Goal: Task Accomplishment & Management: Manage account settings

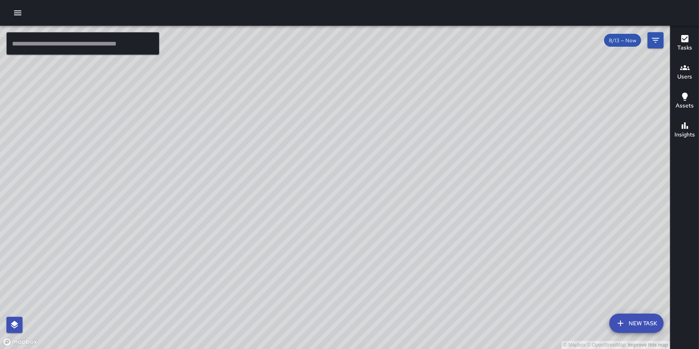
click at [18, 12] on icon "button" at bounding box center [18, 13] width 10 height 10
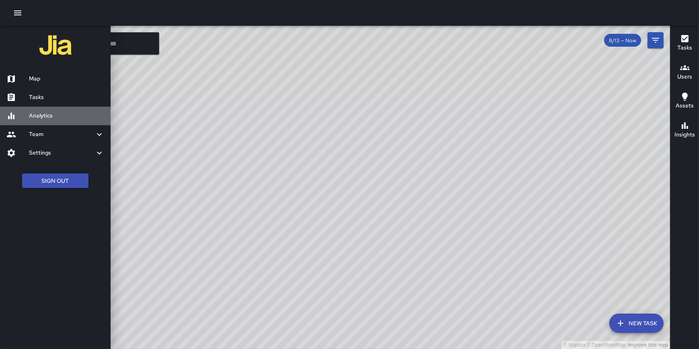
click at [40, 111] on h6 "Analytics" at bounding box center [66, 115] width 75 height 9
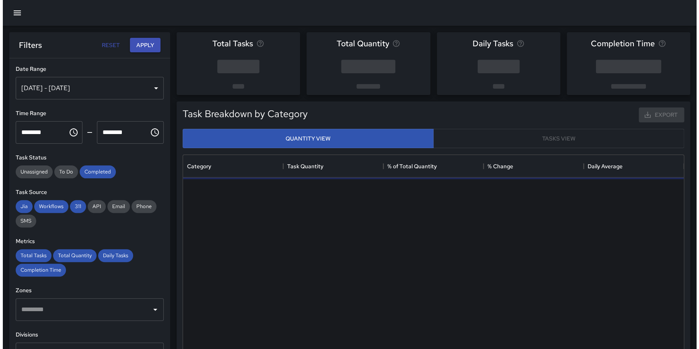
scroll to position [235, 495]
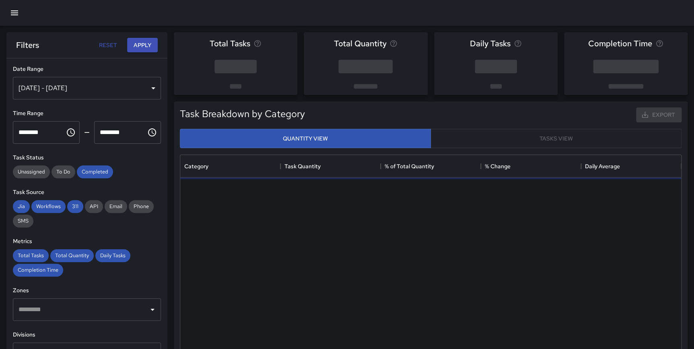
click at [46, 80] on div "Aug 07, 2025 - Aug 13, 2025" at bounding box center [87, 88] width 148 height 23
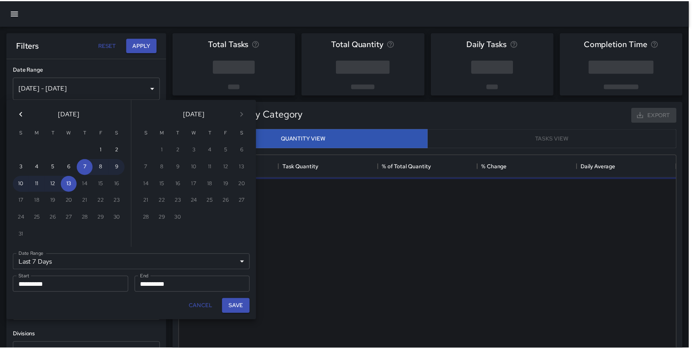
scroll to position [235, 495]
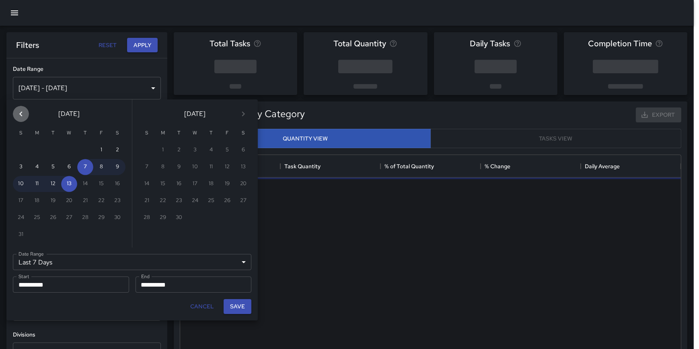
click at [22, 113] on icon "Previous month" at bounding box center [21, 114] width 10 height 10
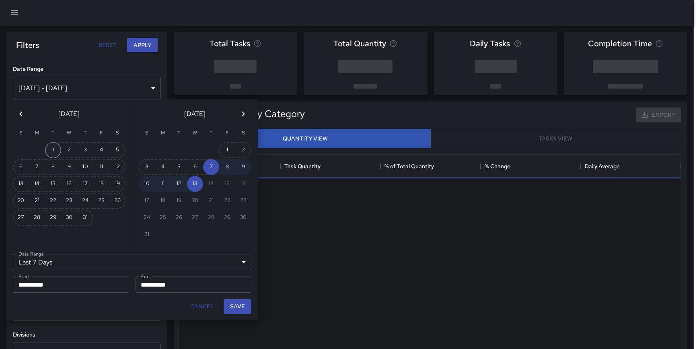
click at [58, 149] on button "1" at bounding box center [53, 150] width 16 height 16
type input "******"
type input "**********"
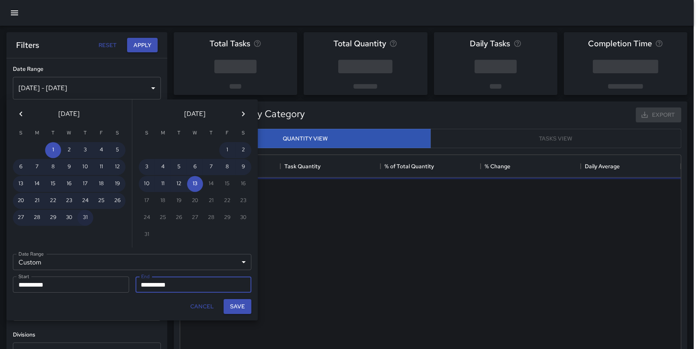
click at [81, 216] on button "31" at bounding box center [85, 218] width 16 height 16
type input "**********"
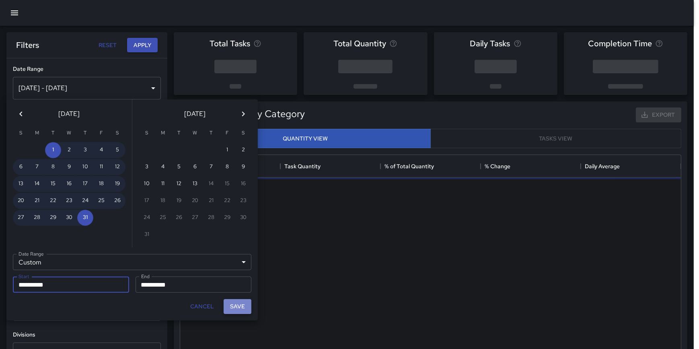
click at [239, 305] on button "Save" at bounding box center [238, 306] width 28 height 15
type input "**********"
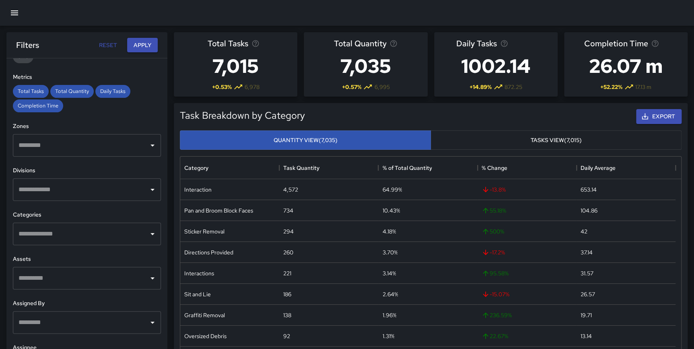
scroll to position [167, 0]
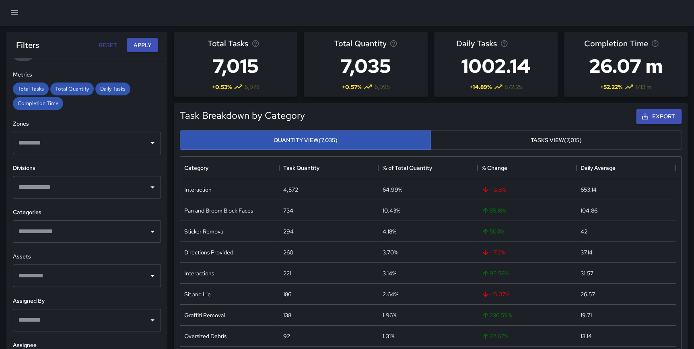
click at [66, 233] on input "text" at bounding box center [81, 231] width 129 height 15
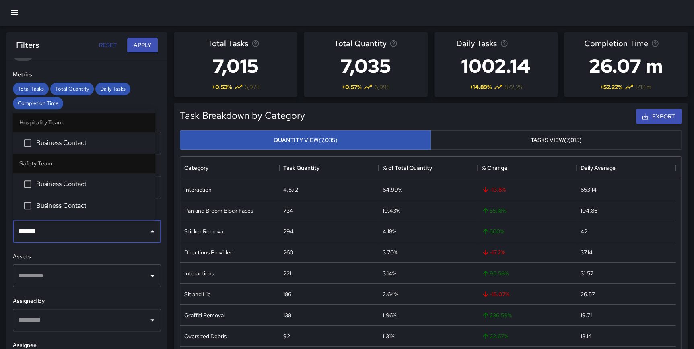
type input "********"
click at [87, 141] on span "Business Contact" at bounding box center [92, 143] width 113 height 10
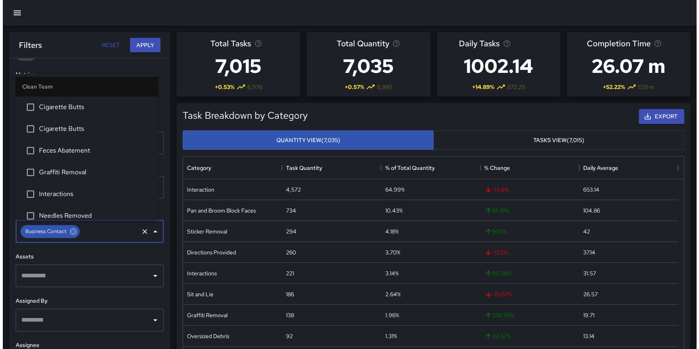
scroll to position [200, 0]
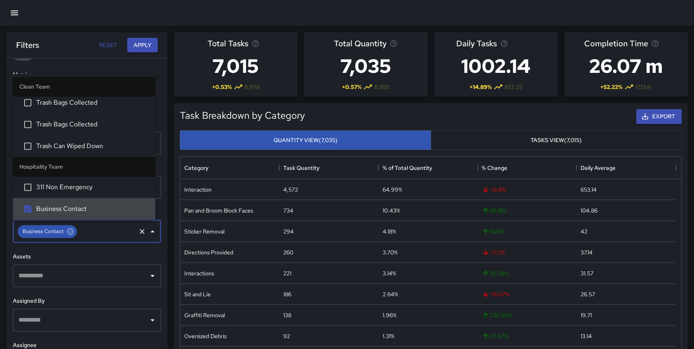
click at [138, 230] on icon "Clear" at bounding box center [142, 231] width 8 height 8
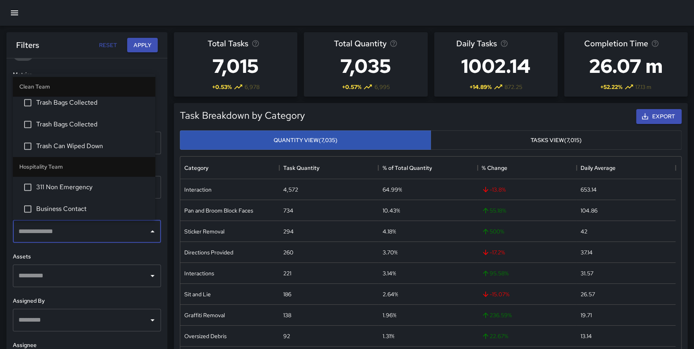
click at [84, 230] on input "text" at bounding box center [81, 231] width 129 height 15
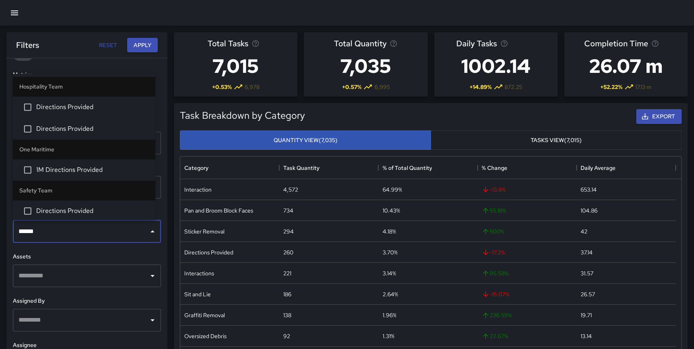
type input "******"
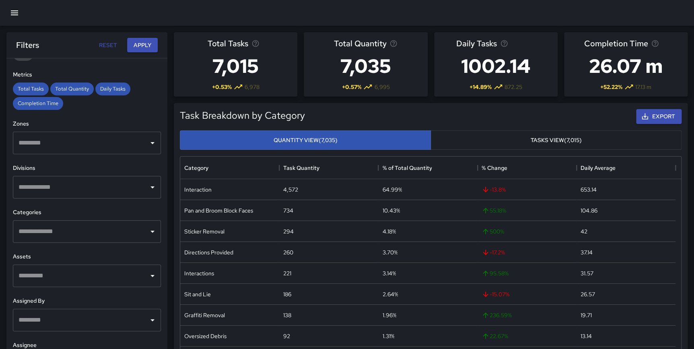
click at [161, 229] on div "**********" at bounding box center [86, 219] width 161 height 323
click at [16, 10] on icon "button" at bounding box center [15, 13] width 10 height 10
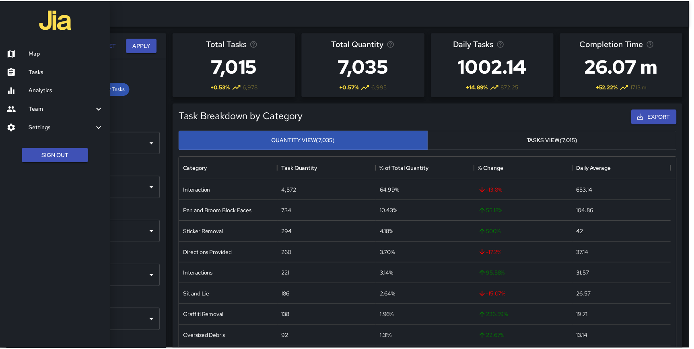
scroll to position [235, 495]
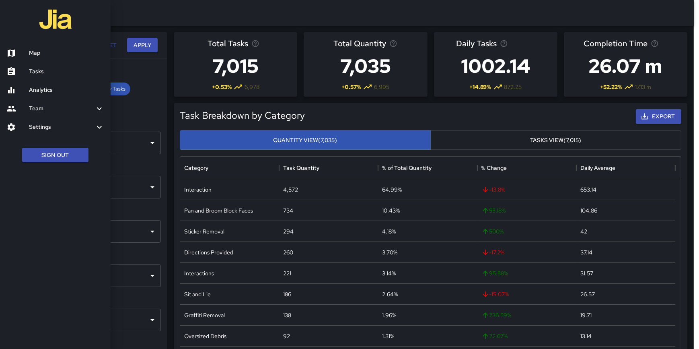
click at [45, 128] on h6 "Settings" at bounding box center [62, 127] width 66 height 9
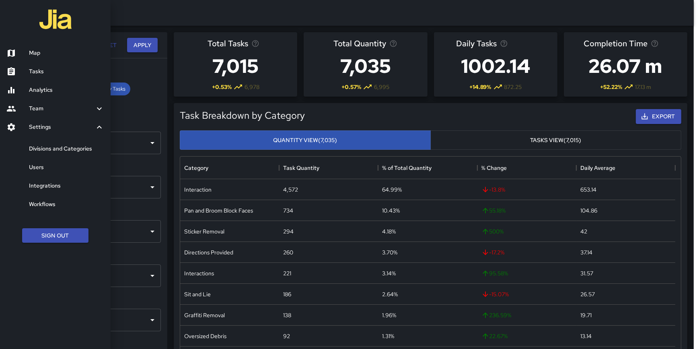
click at [56, 151] on h6 "Divisions and Categories" at bounding box center [66, 148] width 75 height 9
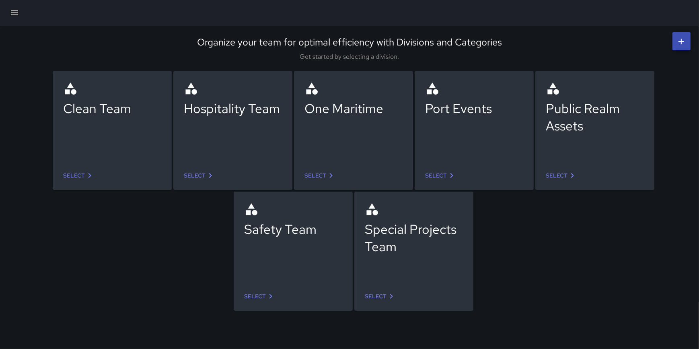
click at [74, 177] on link "Select" at bounding box center [79, 175] width 38 height 15
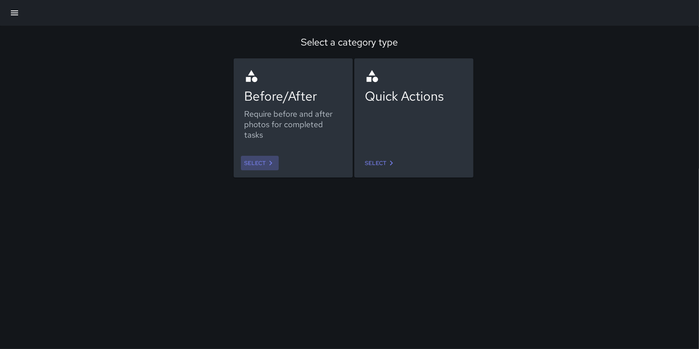
click at [262, 167] on link "Select" at bounding box center [260, 163] width 38 height 15
click at [380, 162] on link "Select" at bounding box center [381, 163] width 38 height 15
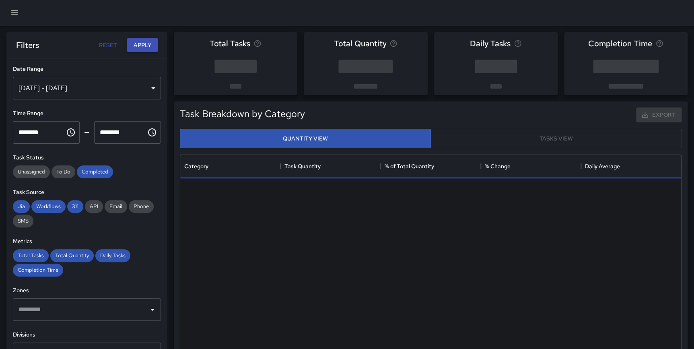
scroll to position [235, 495]
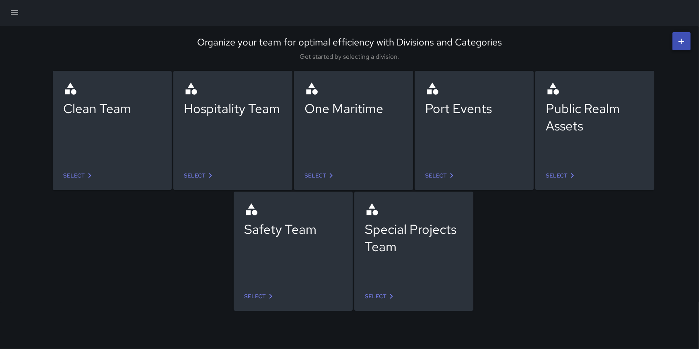
click at [80, 174] on link "Select" at bounding box center [79, 175] width 38 height 15
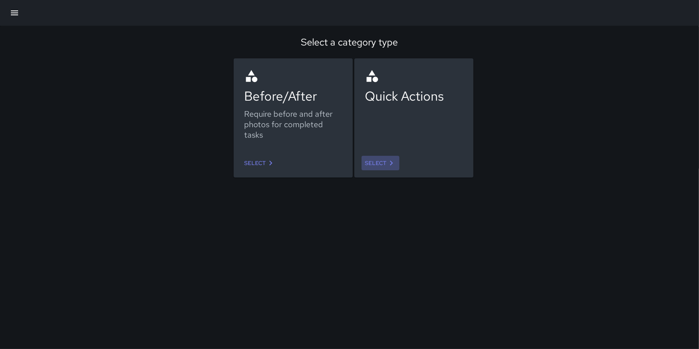
click at [387, 163] on icon at bounding box center [392, 163] width 10 height 10
click at [259, 163] on link "Select" at bounding box center [260, 163] width 38 height 15
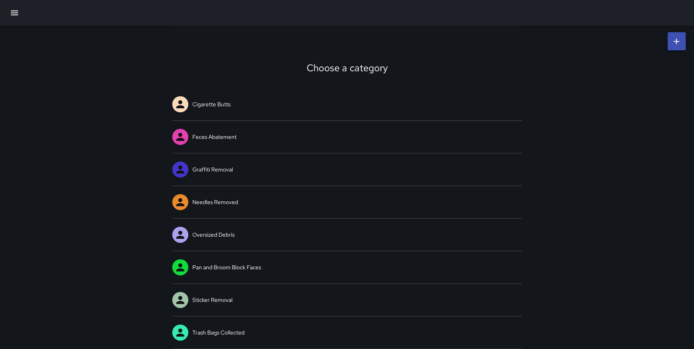
drag, startPoint x: 693, startPoint y: 76, endPoint x: 684, endPoint y: 161, distance: 85.7
click at [684, 161] on div "Choose a category Cigarette Butts Feces Abatement Graffiti Removal Needles Remo…" at bounding box center [347, 204] width 694 height 356
click at [8, 12] on button "button" at bounding box center [14, 12] width 19 height 19
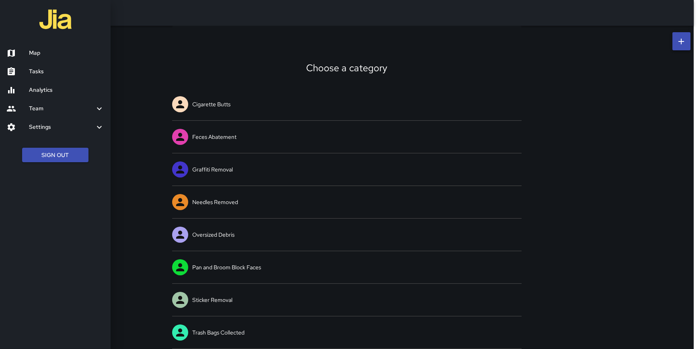
click at [50, 121] on div "Settings" at bounding box center [55, 127] width 111 height 19
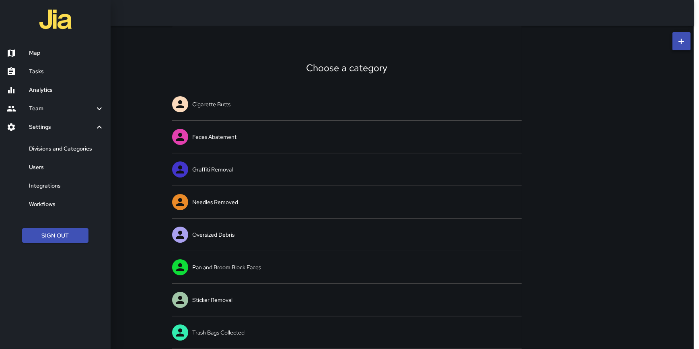
click at [62, 146] on h6 "Divisions and Categories" at bounding box center [66, 148] width 75 height 9
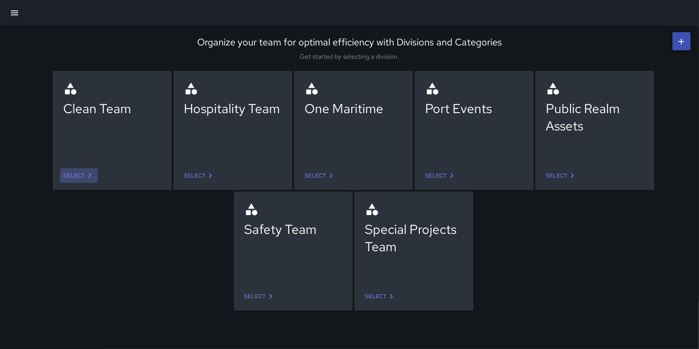
click at [82, 173] on link "Select" at bounding box center [79, 175] width 38 height 15
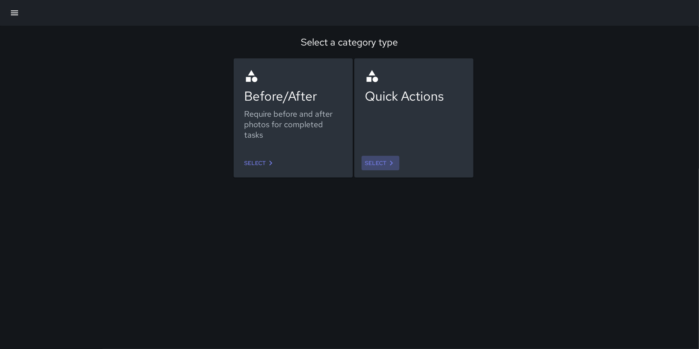
click at [377, 165] on link "Select" at bounding box center [381, 163] width 38 height 15
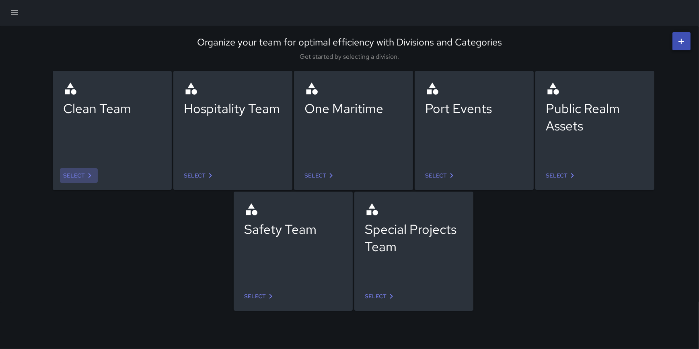
click at [70, 179] on link "Select" at bounding box center [79, 175] width 38 height 15
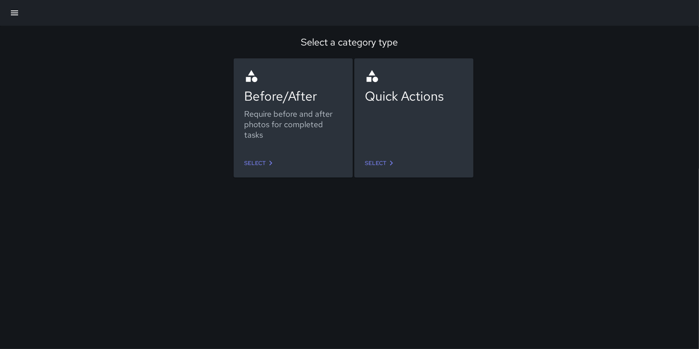
click at [257, 165] on link "Select" at bounding box center [260, 163] width 38 height 15
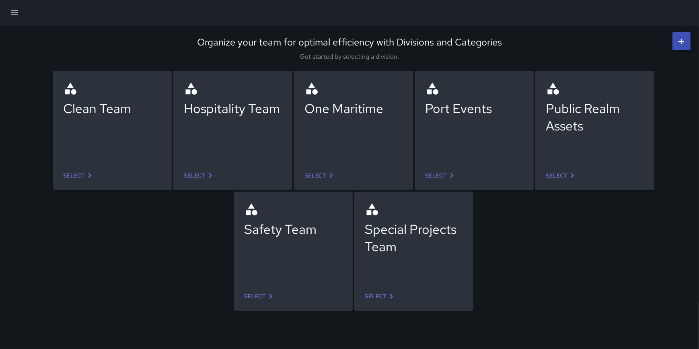
click at [76, 172] on link "Select" at bounding box center [79, 175] width 38 height 15
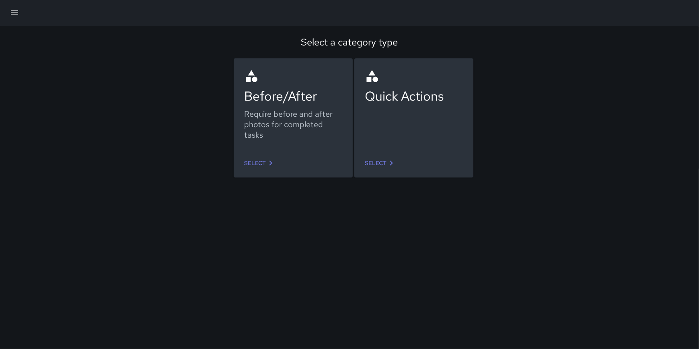
click at [383, 158] on link "Select" at bounding box center [381, 163] width 38 height 15
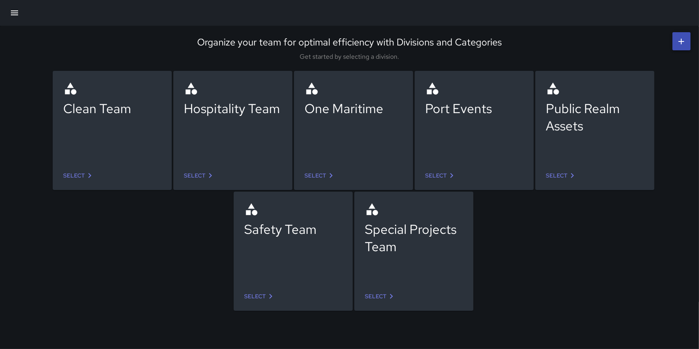
click at [191, 176] on link "Select" at bounding box center [200, 175] width 38 height 15
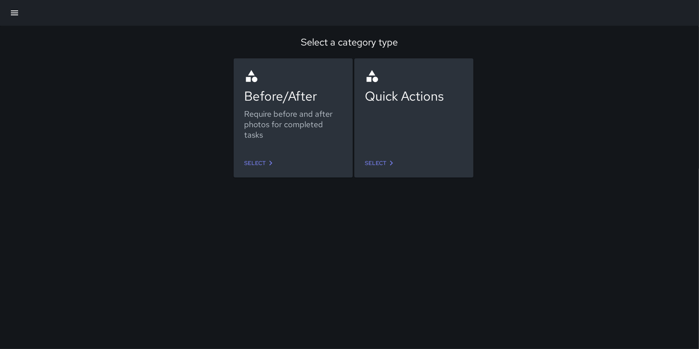
click at [257, 164] on link "Select" at bounding box center [260, 163] width 38 height 15
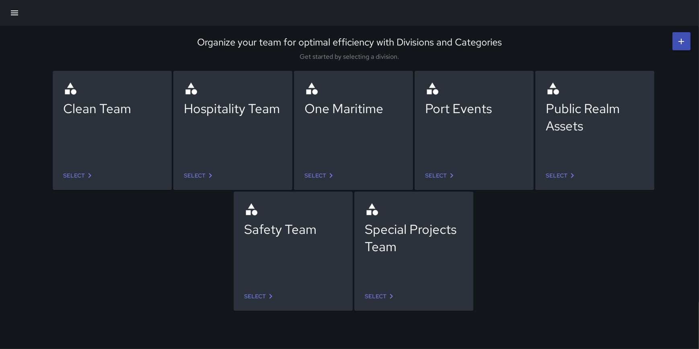
click at [81, 176] on link "Select" at bounding box center [79, 175] width 38 height 15
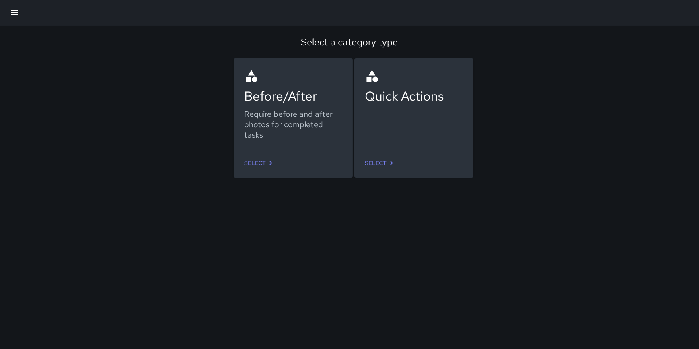
click at [262, 163] on link "Select" at bounding box center [260, 163] width 38 height 15
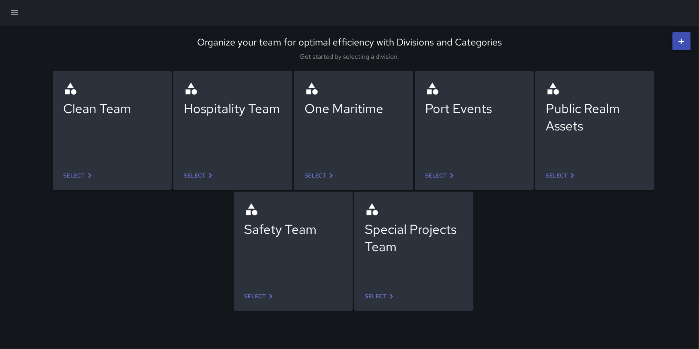
click at [321, 173] on link "Select" at bounding box center [320, 175] width 38 height 15
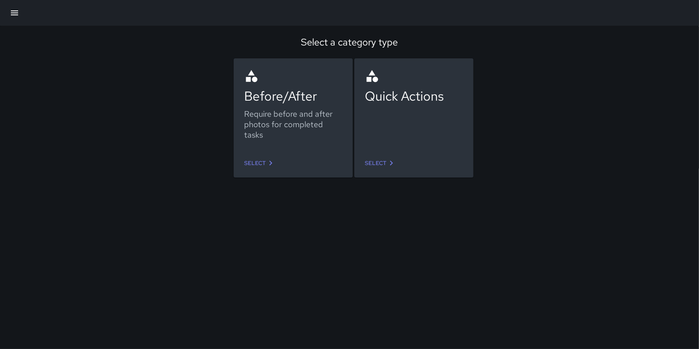
click at [262, 156] on link "Select" at bounding box center [260, 163] width 38 height 15
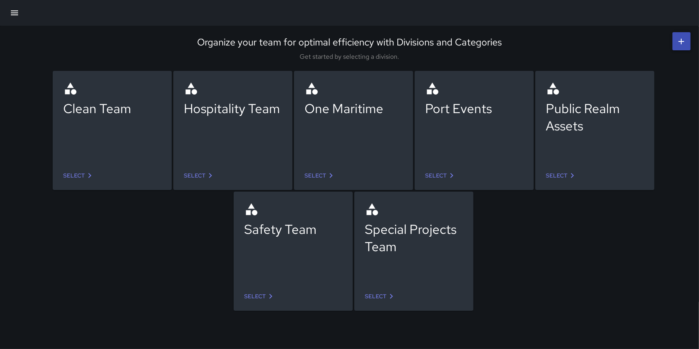
click at [200, 176] on link "Select" at bounding box center [200, 175] width 38 height 15
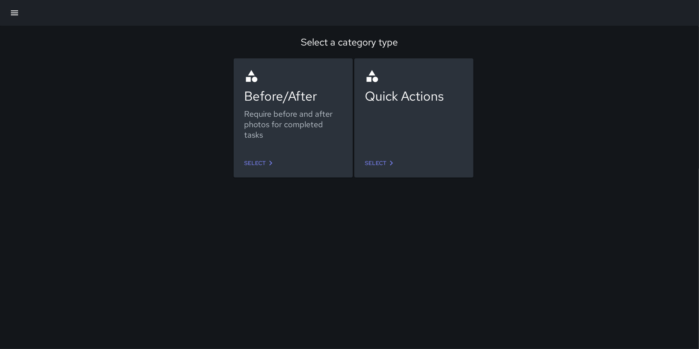
click at [373, 163] on link "Select" at bounding box center [381, 163] width 38 height 15
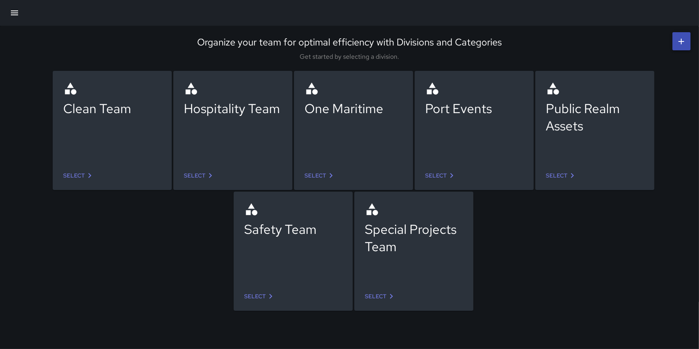
click at [198, 173] on link "Select" at bounding box center [200, 175] width 38 height 15
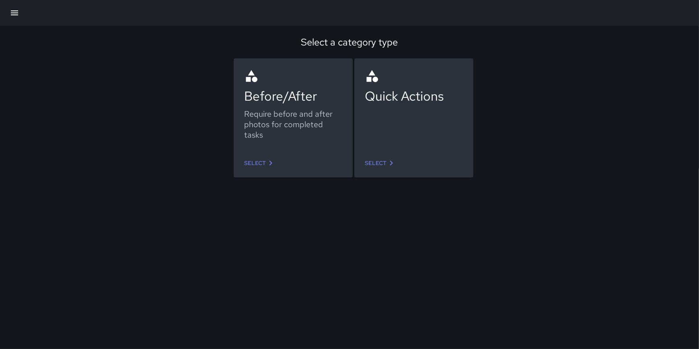
click at [258, 159] on link "Select" at bounding box center [260, 163] width 38 height 15
click at [386, 163] on link "Select" at bounding box center [381, 163] width 38 height 15
click at [156, 109] on div "Before/After Require before and after photos for completed tasks Select Quick A…" at bounding box center [344, 109] width 709 height 121
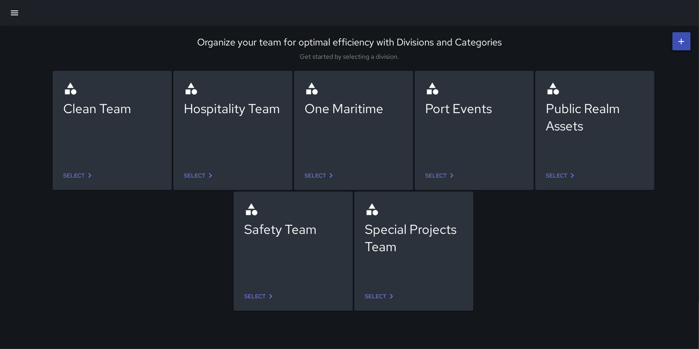
click at [330, 175] on icon at bounding box center [331, 176] width 10 height 10
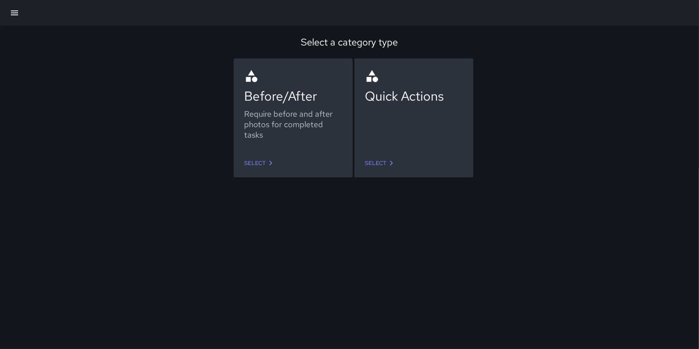
click at [259, 164] on link "Select" at bounding box center [260, 163] width 38 height 15
click at [380, 161] on link "Select" at bounding box center [381, 163] width 38 height 15
click at [254, 157] on link "Select" at bounding box center [260, 163] width 38 height 15
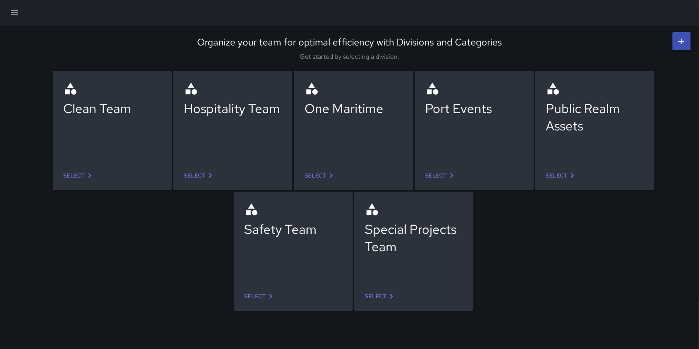
click at [318, 180] on link "Select" at bounding box center [320, 175] width 38 height 15
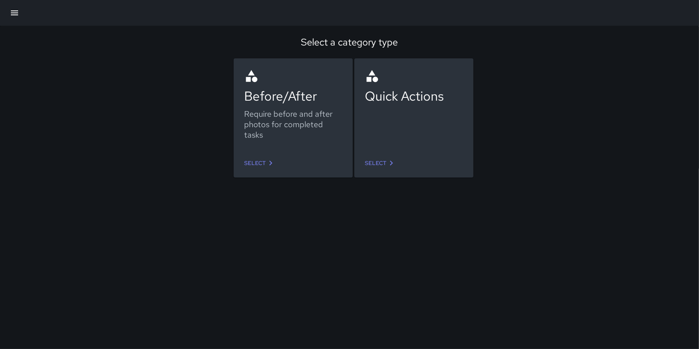
click at [258, 163] on link "Select" at bounding box center [260, 163] width 38 height 15
click at [388, 165] on icon at bounding box center [392, 163] width 10 height 10
click at [265, 165] on link "Select" at bounding box center [260, 163] width 38 height 15
click at [373, 168] on link "Select" at bounding box center [381, 163] width 38 height 15
click at [246, 161] on link "Select" at bounding box center [260, 163] width 38 height 15
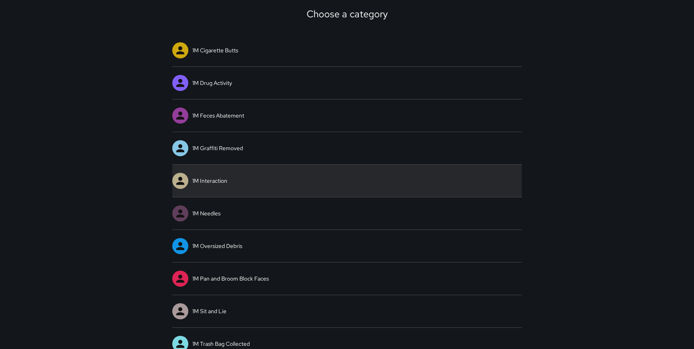
scroll to position [97, 0]
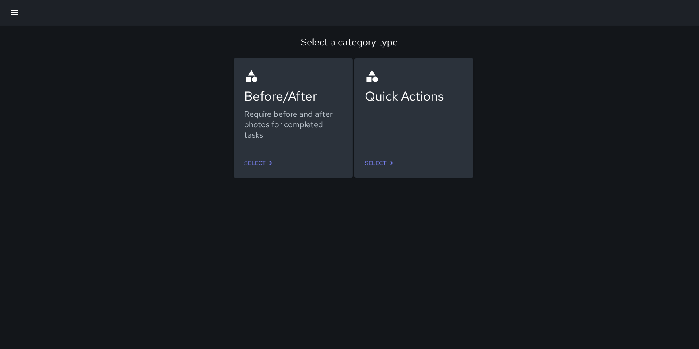
click at [386, 163] on link "Select" at bounding box center [381, 163] width 38 height 15
click at [255, 159] on link "Select" at bounding box center [260, 163] width 38 height 15
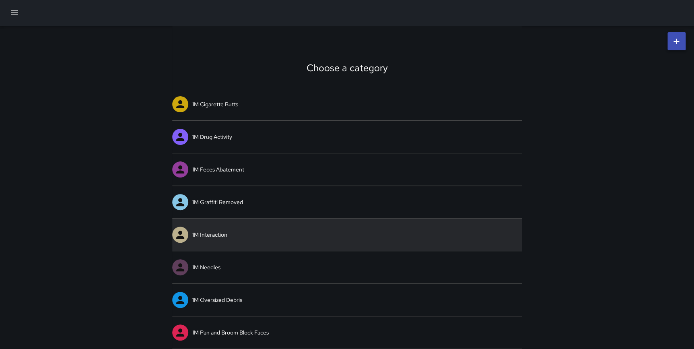
click at [218, 237] on link "1M Interaction" at bounding box center [347, 235] width 350 height 32
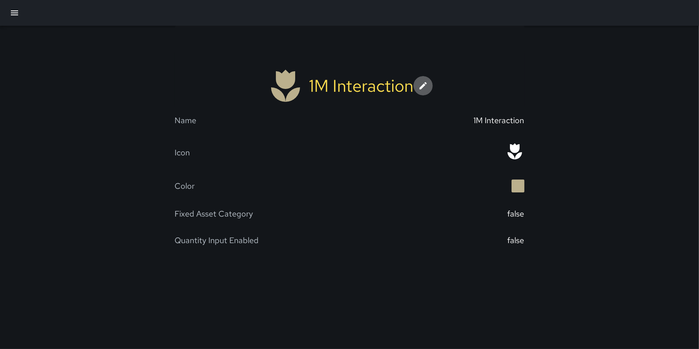
click at [418, 85] on link at bounding box center [423, 85] width 19 height 19
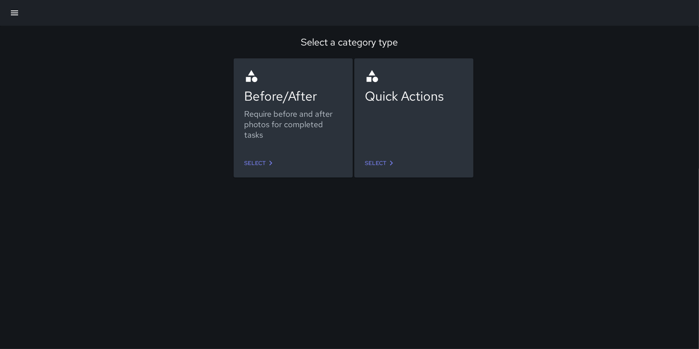
click at [376, 162] on link "Select" at bounding box center [381, 163] width 38 height 15
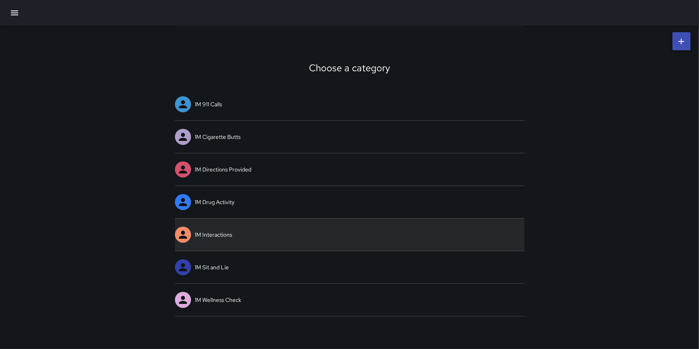
click at [223, 233] on link "1M Interactions" at bounding box center [350, 235] width 350 height 32
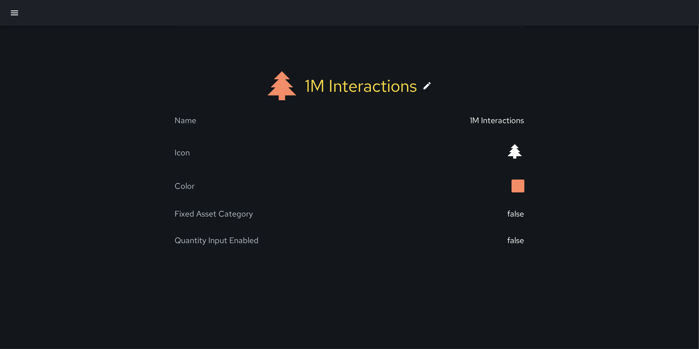
click at [428, 82] on icon at bounding box center [428, 86] width 10 height 10
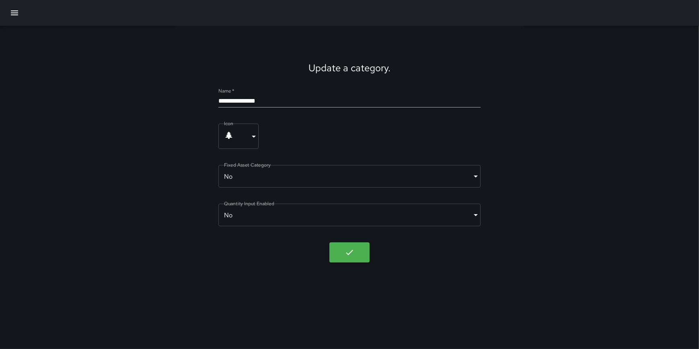
click at [285, 100] on input "**********" at bounding box center [350, 101] width 262 height 13
type input "**********"
click at [350, 254] on icon "button" at bounding box center [350, 253] width 10 height 10
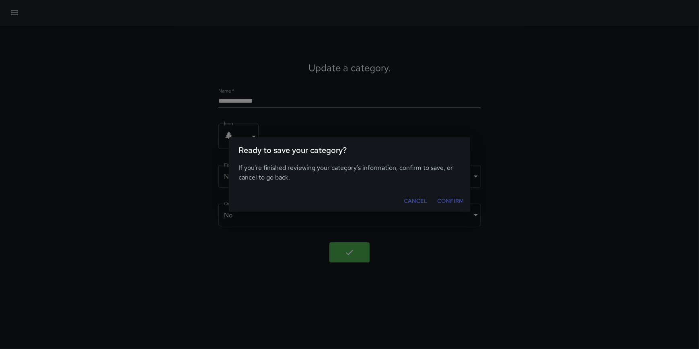
click at [448, 201] on button "Confirm" at bounding box center [450, 201] width 33 height 15
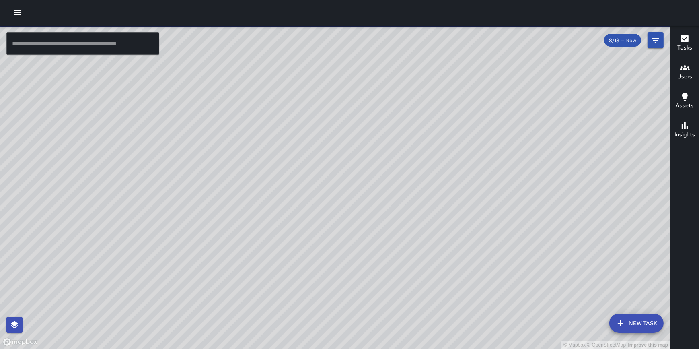
click at [17, 13] on icon "button" at bounding box center [18, 13] width 10 height 10
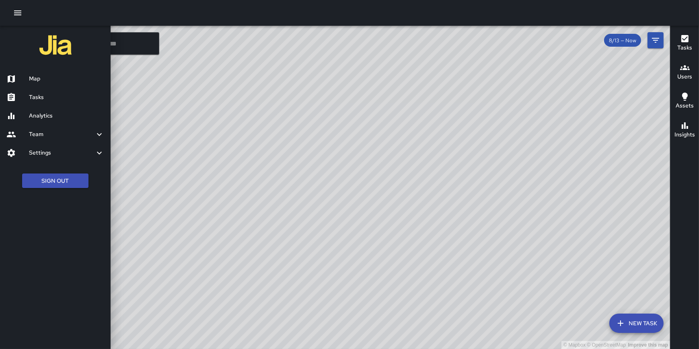
click at [60, 179] on button "Sign Out" at bounding box center [55, 180] width 66 height 15
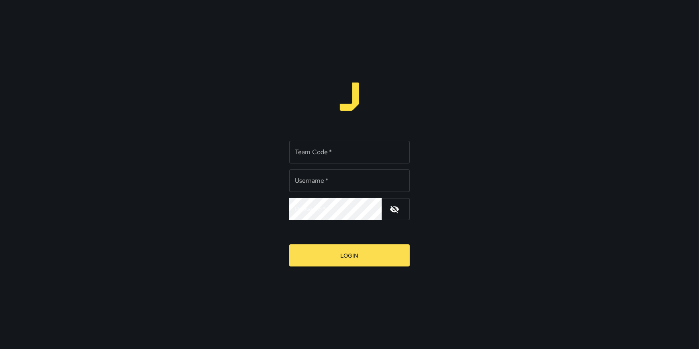
type input "**********"
click at [328, 152] on input "Team Code   *" at bounding box center [349, 152] width 121 height 23
type input "****"
click at [289, 244] on button "Login" at bounding box center [349, 255] width 121 height 22
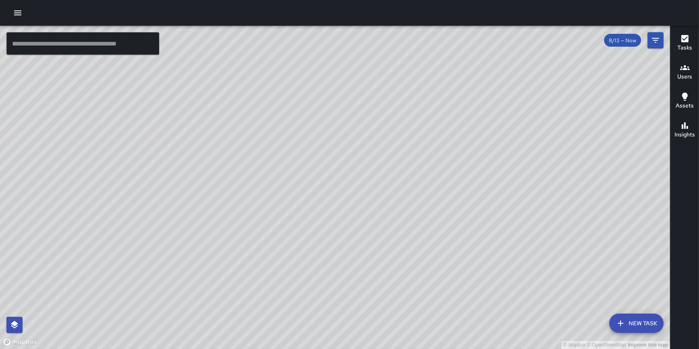
click at [18, 11] on icon "button" at bounding box center [17, 12] width 7 height 5
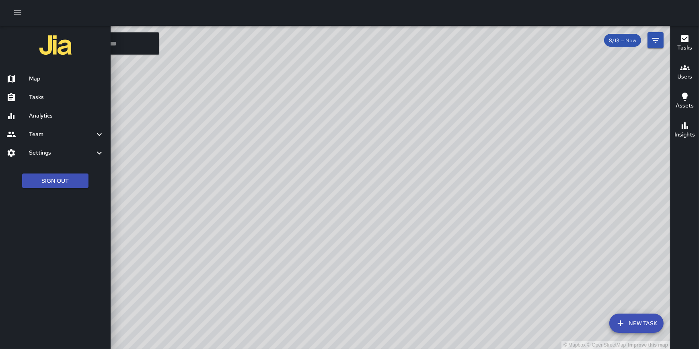
click at [54, 150] on h6 "Settings" at bounding box center [62, 153] width 66 height 9
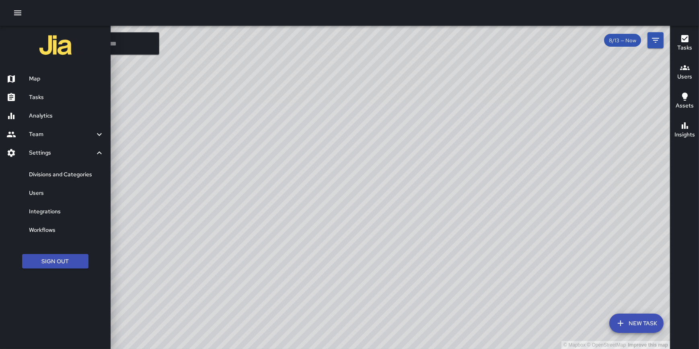
click at [55, 174] on h6 "Divisions and Categories" at bounding box center [66, 174] width 75 height 9
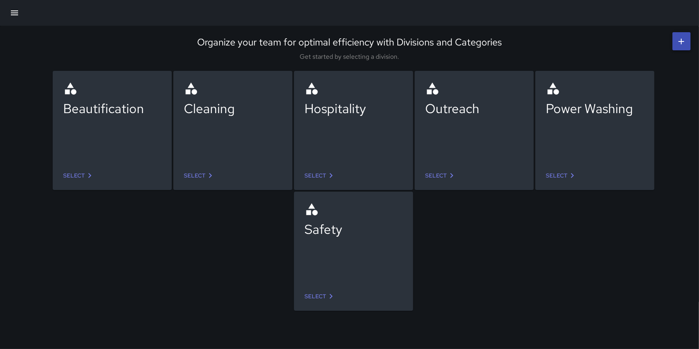
click at [12, 13] on icon "button" at bounding box center [14, 12] width 7 height 5
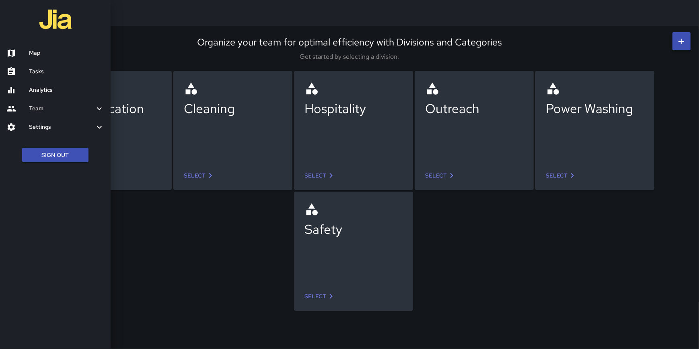
click at [41, 129] on h6 "Settings" at bounding box center [62, 127] width 66 height 9
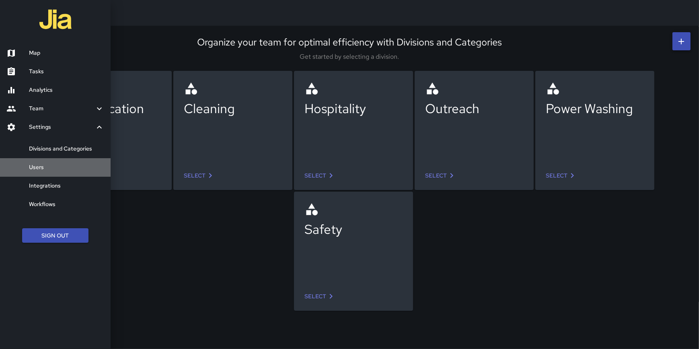
click at [41, 167] on h6 "Users" at bounding box center [66, 167] width 75 height 9
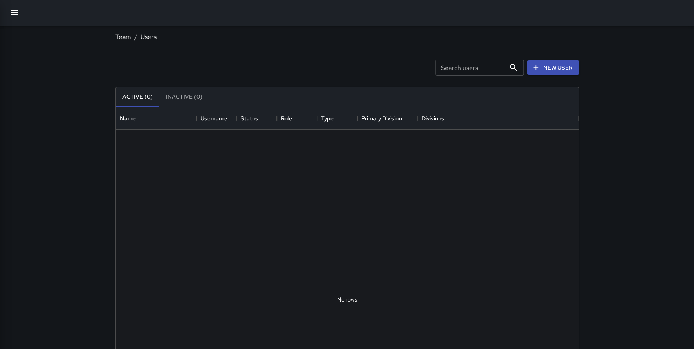
scroll to position [357, 457]
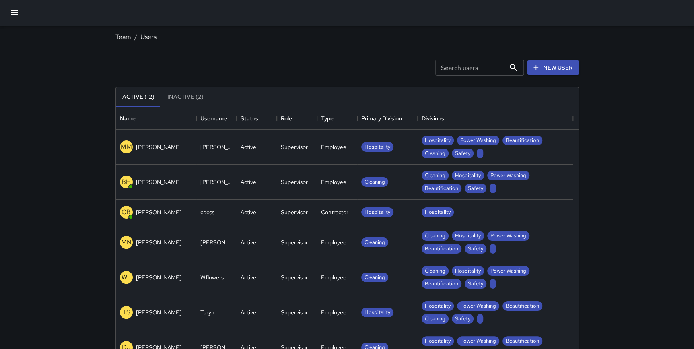
click at [444, 68] on input "Search users" at bounding box center [470, 68] width 70 height 16
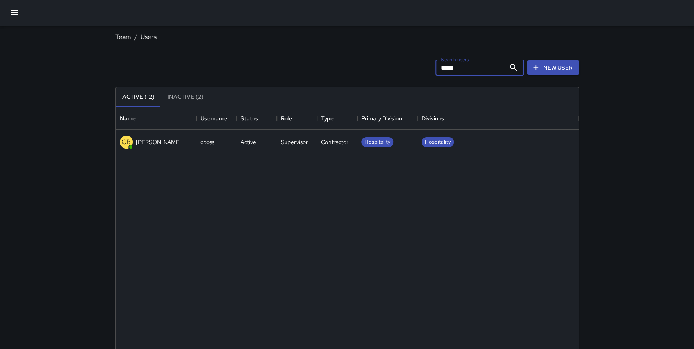
type input "*****"
click at [190, 138] on div "CB Chris Boss" at bounding box center [156, 142] width 80 height 25
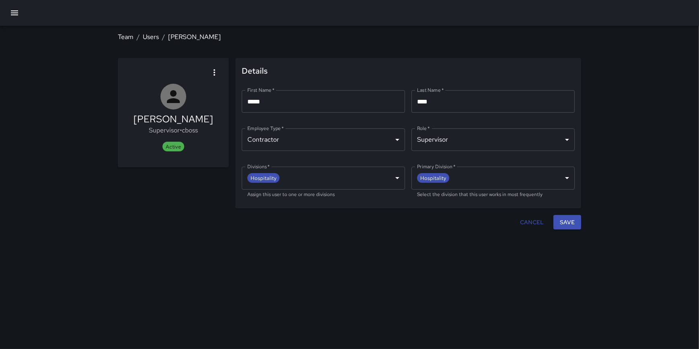
click at [208, 73] on button "button" at bounding box center [214, 72] width 16 height 16
click at [202, 96] on span "Deactivate user" at bounding box center [193, 94] width 45 height 10
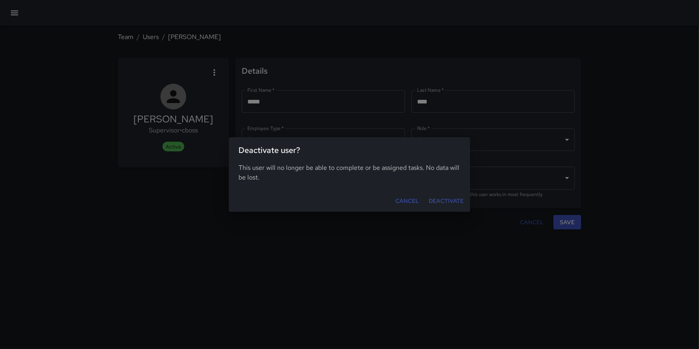
click at [441, 201] on button "Deactivate" at bounding box center [446, 201] width 41 height 15
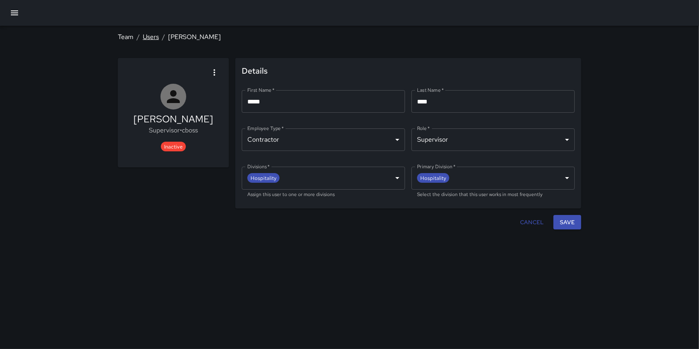
click at [151, 35] on link "Users" at bounding box center [151, 37] width 16 height 8
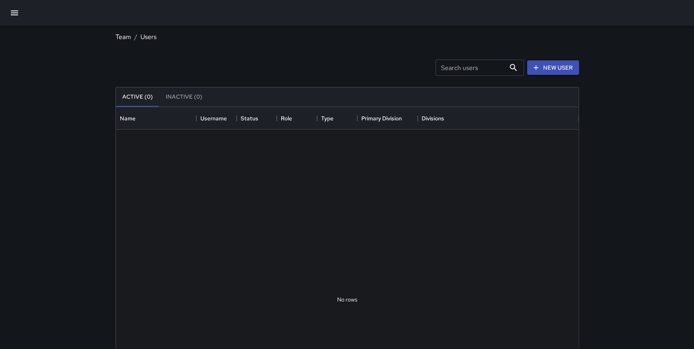
scroll to position [357, 457]
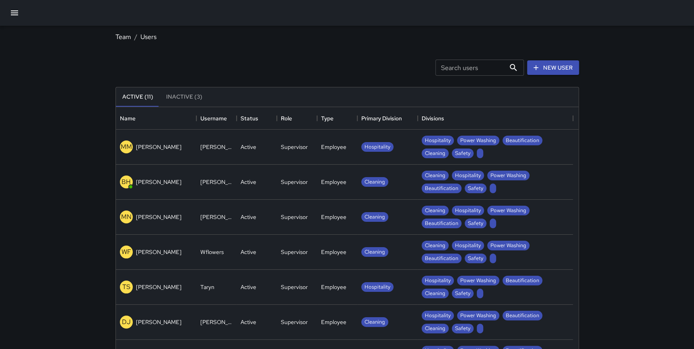
click at [449, 62] on div "Search users Search users" at bounding box center [479, 68] width 89 height 16
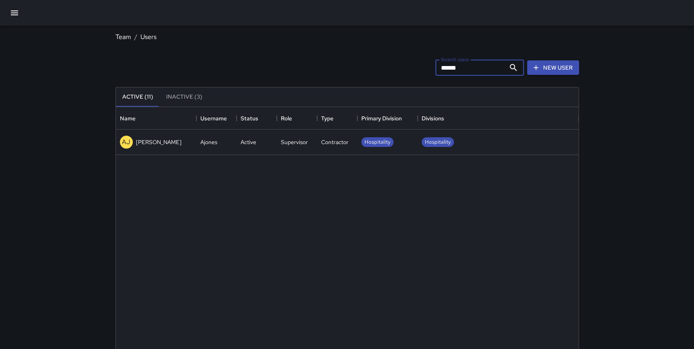
type input "******"
click at [210, 141] on div "Ajones" at bounding box center [208, 142] width 17 height 8
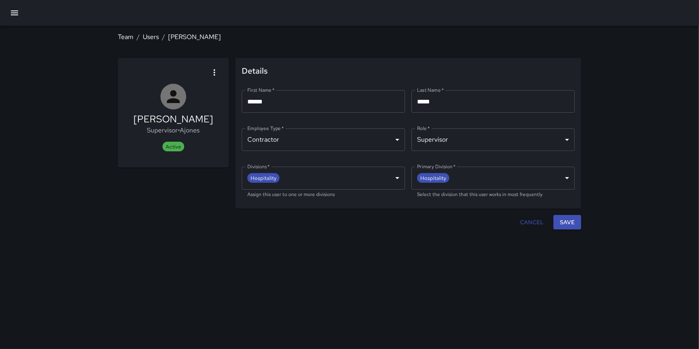
click at [214, 72] on icon "button" at bounding box center [215, 72] width 2 height 6
click at [186, 93] on span "Deactivate user" at bounding box center [193, 94] width 45 height 10
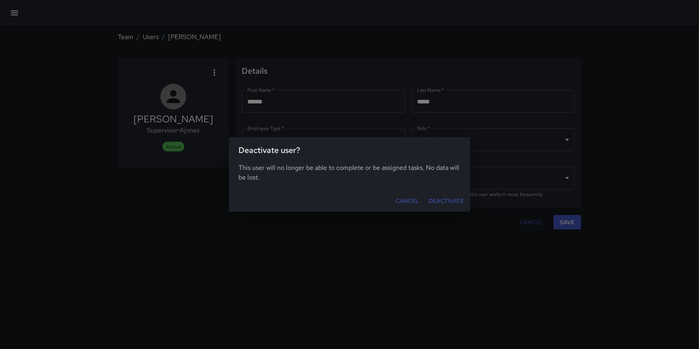
click at [441, 202] on button "Deactivate" at bounding box center [446, 201] width 41 height 15
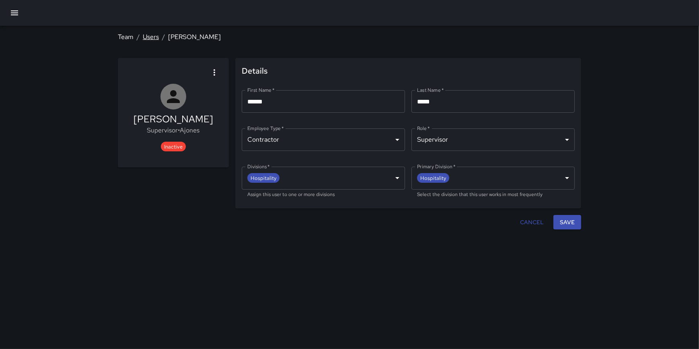
click at [153, 40] on link "Users" at bounding box center [151, 37] width 16 height 8
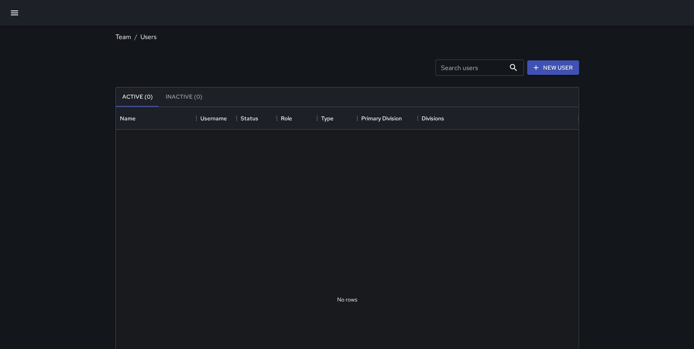
scroll to position [357, 457]
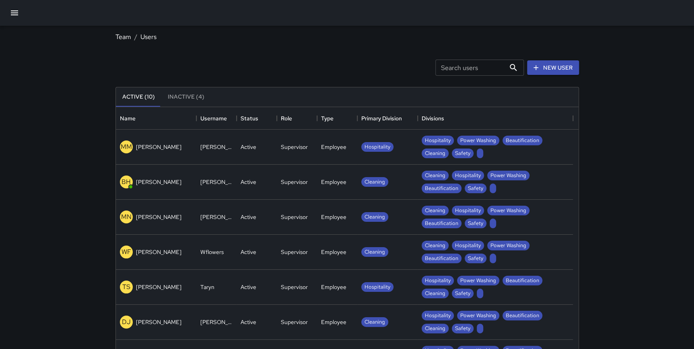
click at [16, 9] on icon "button" at bounding box center [15, 13] width 10 height 10
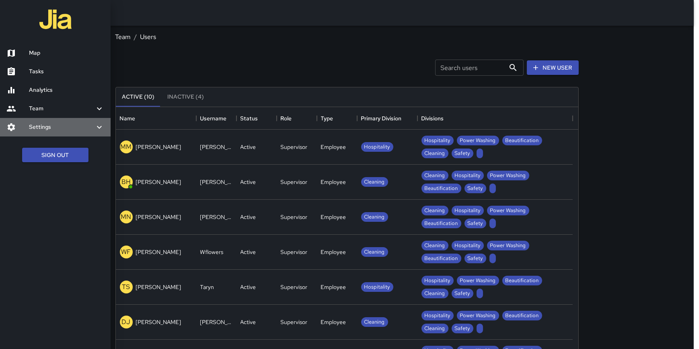
click at [43, 123] on h6 "Settings" at bounding box center [62, 127] width 66 height 9
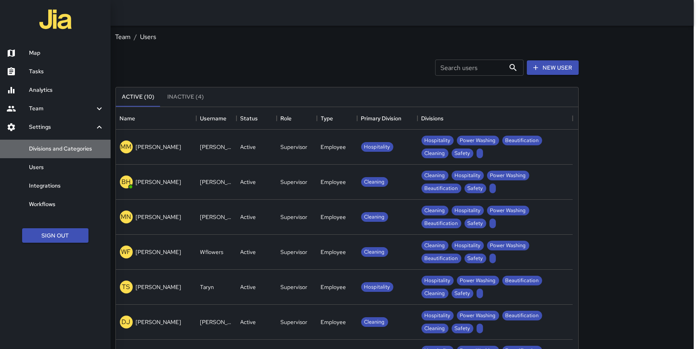
click at [48, 149] on h6 "Divisions and Categories" at bounding box center [66, 148] width 75 height 9
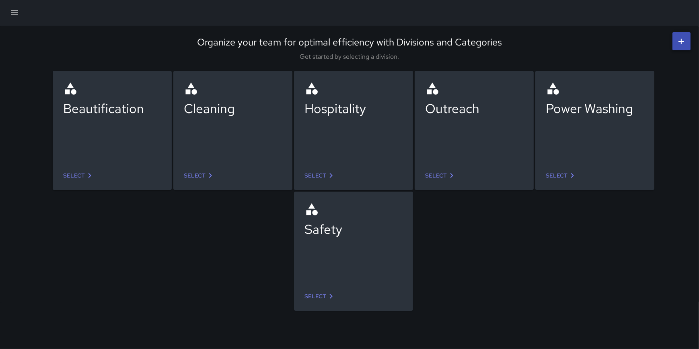
click at [440, 174] on link "Select" at bounding box center [441, 175] width 38 height 15
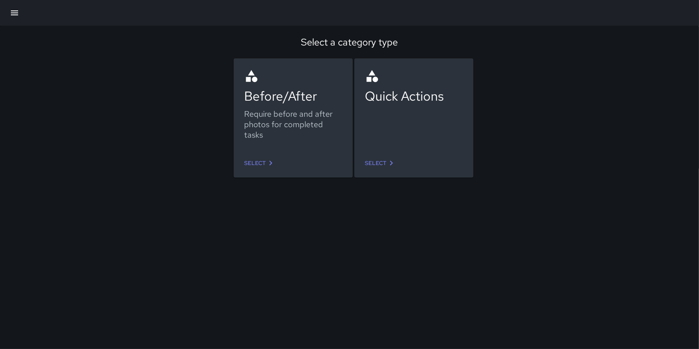
click at [261, 166] on link "Select" at bounding box center [260, 163] width 38 height 15
click at [384, 165] on link "Select" at bounding box center [381, 163] width 38 height 15
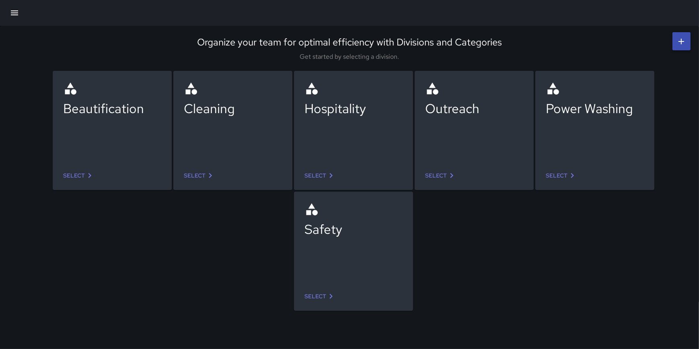
click at [326, 176] on icon at bounding box center [331, 176] width 10 height 10
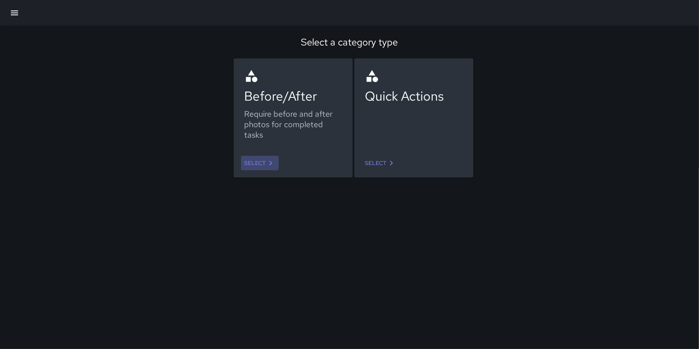
click at [261, 162] on link "Select" at bounding box center [260, 163] width 38 height 15
click at [382, 166] on link "Select" at bounding box center [381, 163] width 38 height 15
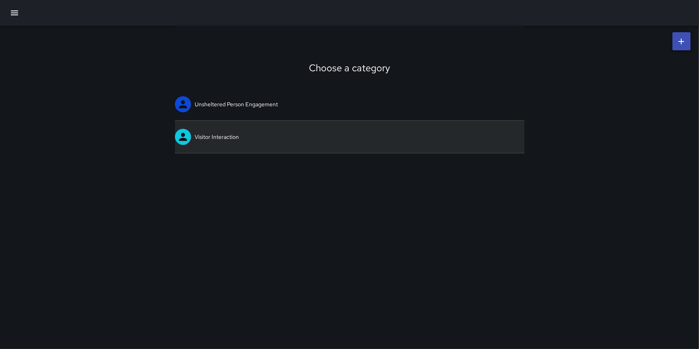
click at [236, 132] on link "Visitor Interaction" at bounding box center [350, 137] width 350 height 32
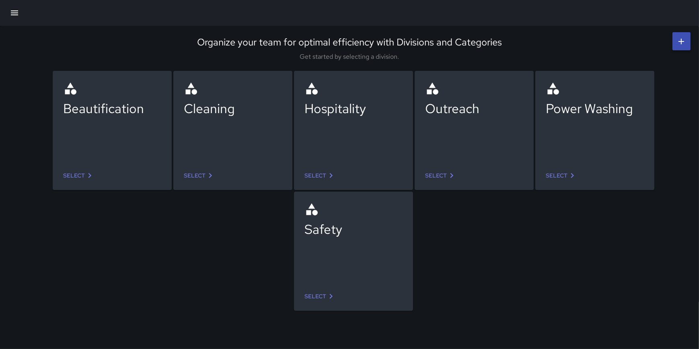
click at [314, 173] on link "Select" at bounding box center [320, 175] width 38 height 15
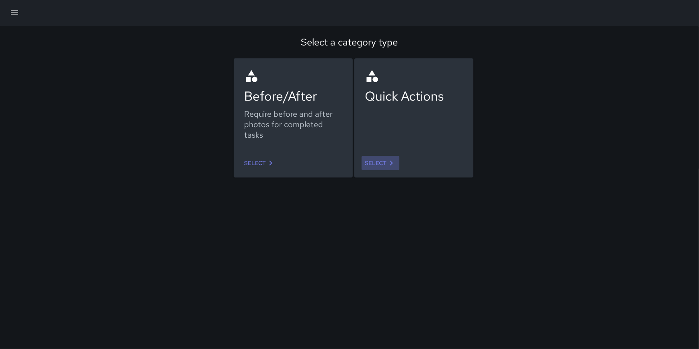
click at [373, 165] on link "Select" at bounding box center [381, 163] width 38 height 15
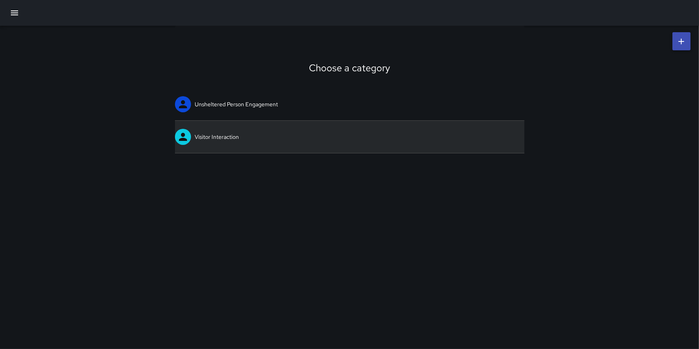
click at [210, 138] on link "Visitor Interaction" at bounding box center [350, 137] width 350 height 32
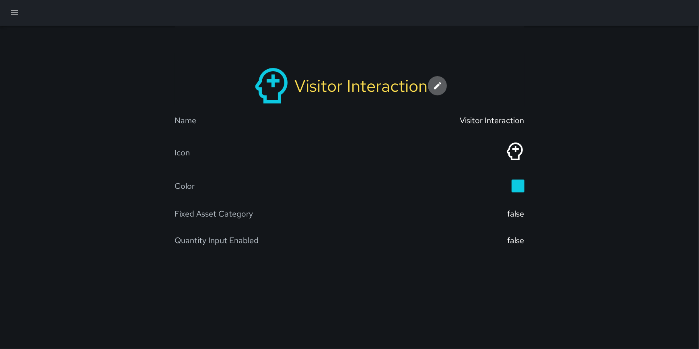
click at [439, 86] on icon at bounding box center [437, 85] width 7 height 7
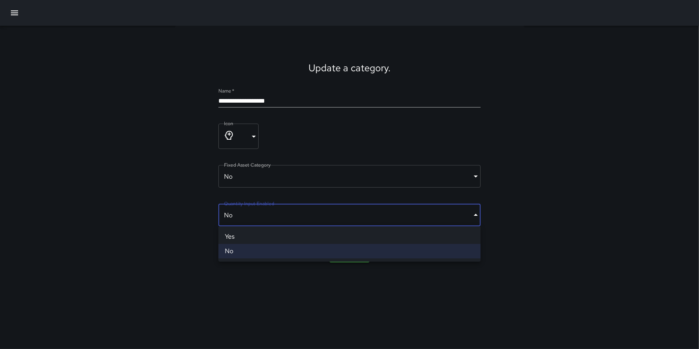
click at [249, 217] on body "**********" at bounding box center [349, 174] width 699 height 349
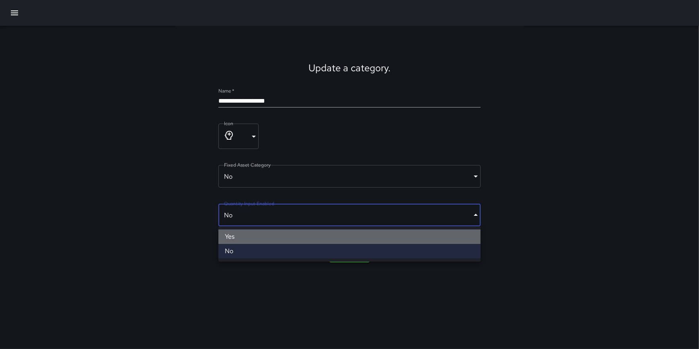
click at [246, 234] on li "Yes" at bounding box center [350, 236] width 262 height 14
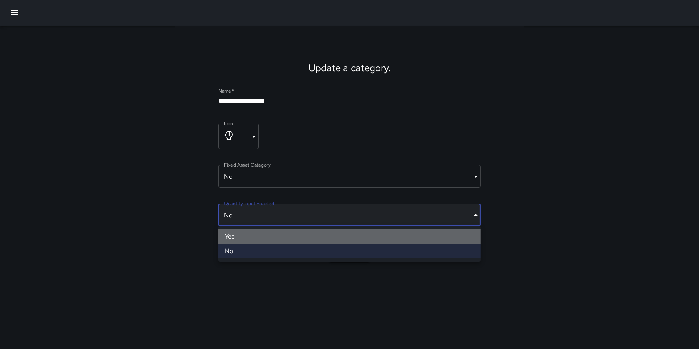
type input "****"
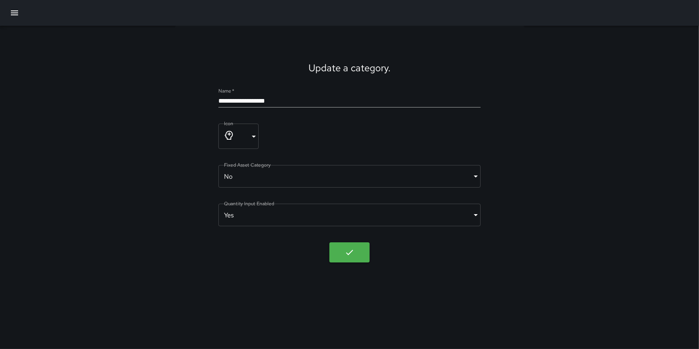
click at [243, 241] on div at bounding box center [350, 234] width 262 height 16
click at [347, 254] on icon "button" at bounding box center [349, 252] width 7 height 5
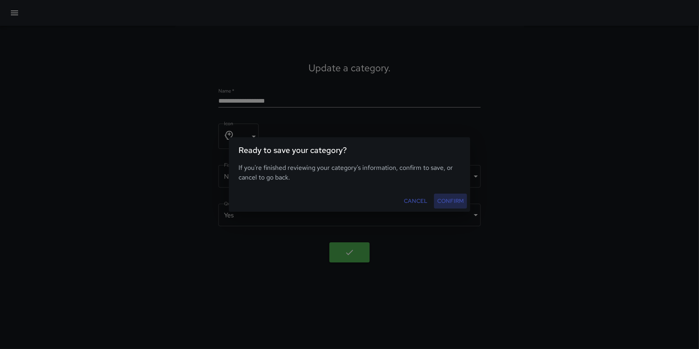
click at [446, 204] on button "Confirm" at bounding box center [450, 201] width 33 height 15
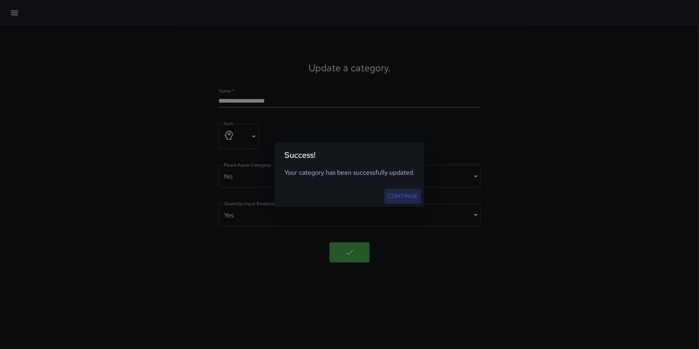
click at [394, 193] on link "Continue" at bounding box center [403, 196] width 37 height 15
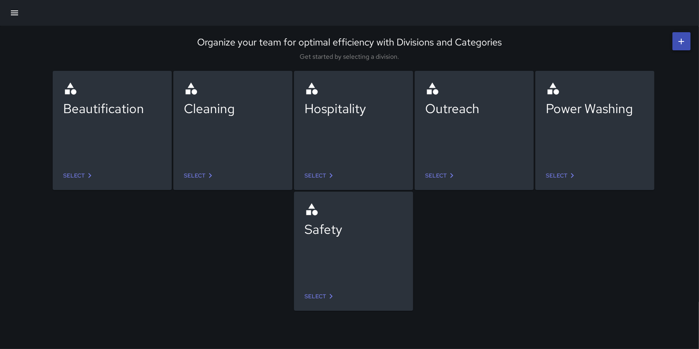
click at [16, 11] on icon "button" at bounding box center [14, 12] width 7 height 5
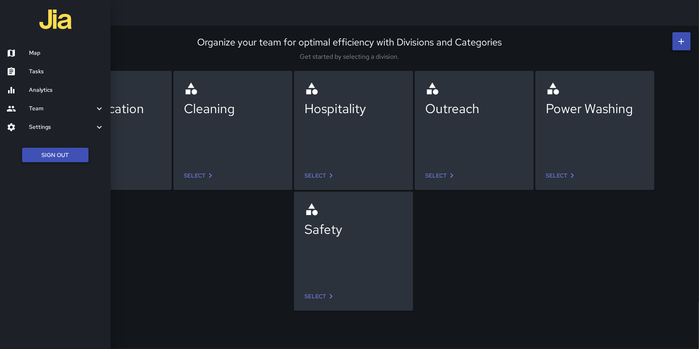
click at [65, 156] on button "Sign Out" at bounding box center [55, 155] width 66 height 15
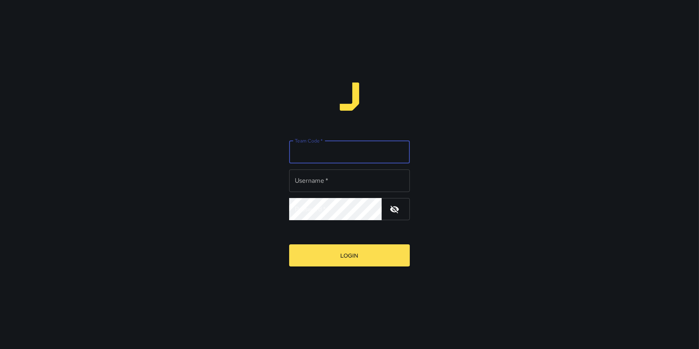
type input "**********"
click at [334, 159] on input "Team Code   *" at bounding box center [349, 152] width 121 height 23
type input "*"
type input "*****"
click at [289, 244] on button "Login" at bounding box center [349, 255] width 121 height 22
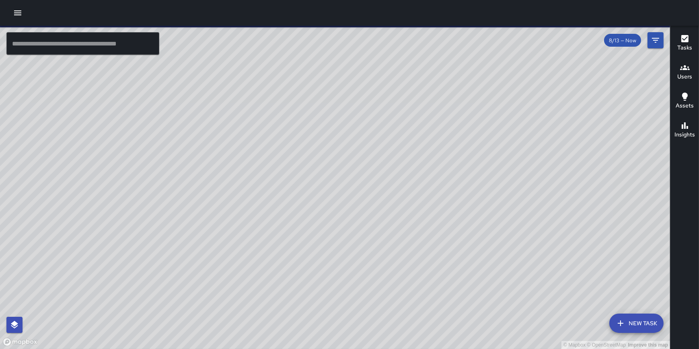
click at [19, 12] on icon "button" at bounding box center [18, 13] width 10 height 10
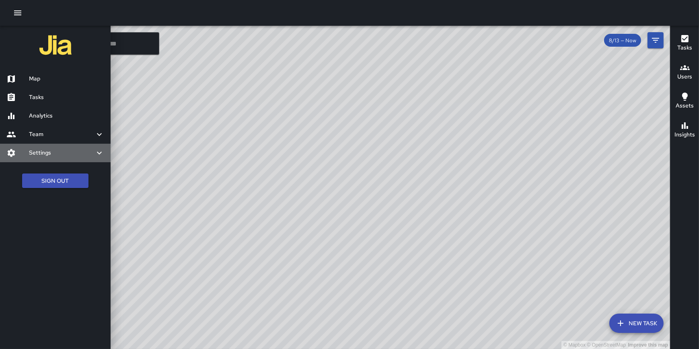
click at [48, 153] on h6 "Settings" at bounding box center [62, 153] width 66 height 9
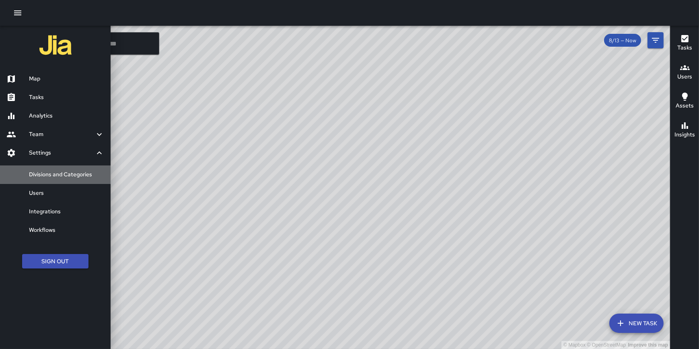
click at [53, 171] on h6 "Divisions and Categories" at bounding box center [66, 174] width 75 height 9
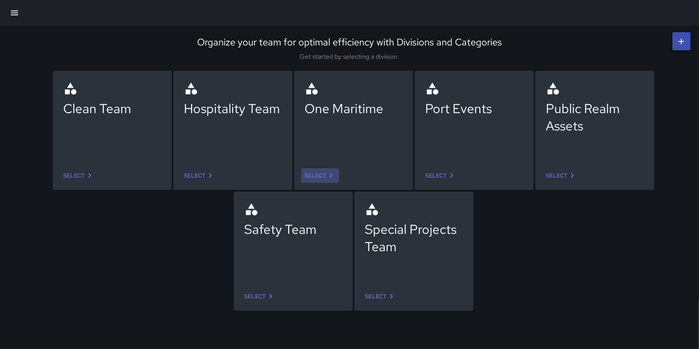
click at [318, 173] on link "Select" at bounding box center [320, 175] width 38 height 15
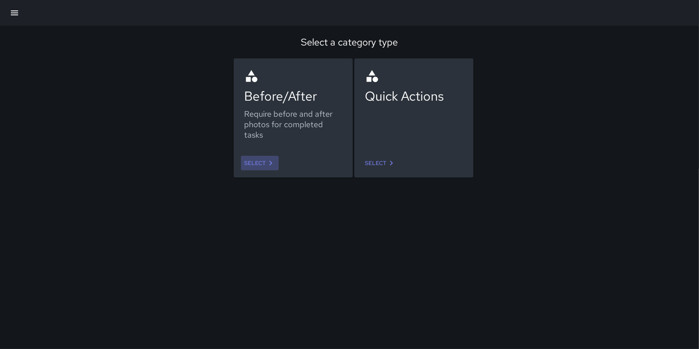
click at [258, 165] on link "Select" at bounding box center [260, 163] width 38 height 15
click at [380, 165] on link "Select" at bounding box center [381, 163] width 38 height 15
click at [254, 166] on link "Select" at bounding box center [260, 163] width 38 height 15
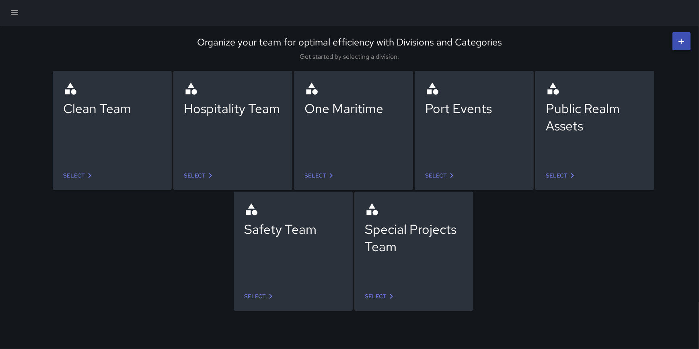
click at [432, 173] on link "Select" at bounding box center [441, 175] width 38 height 15
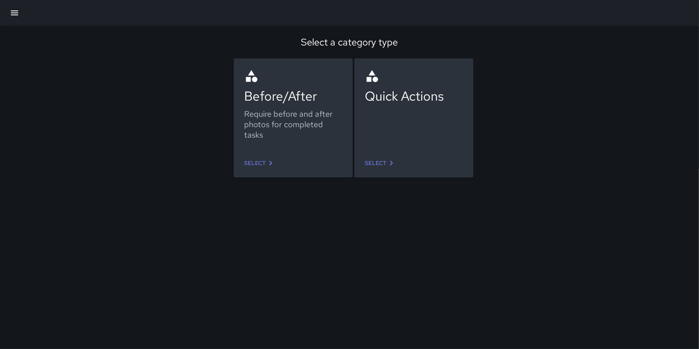
click at [255, 159] on link "Select" at bounding box center [260, 163] width 38 height 15
click at [386, 157] on link "Select" at bounding box center [381, 163] width 38 height 15
click at [387, 161] on icon at bounding box center [392, 163] width 10 height 10
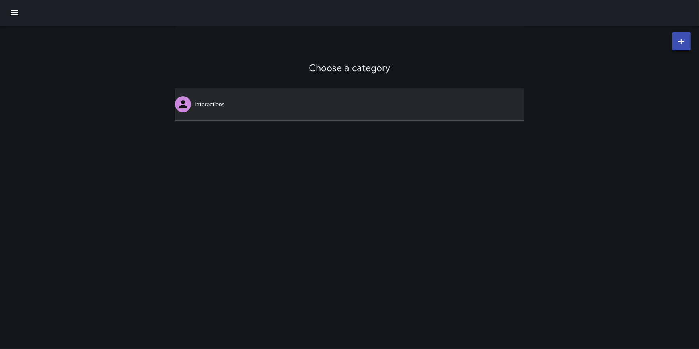
click at [224, 106] on link "Interactions" at bounding box center [350, 104] width 350 height 32
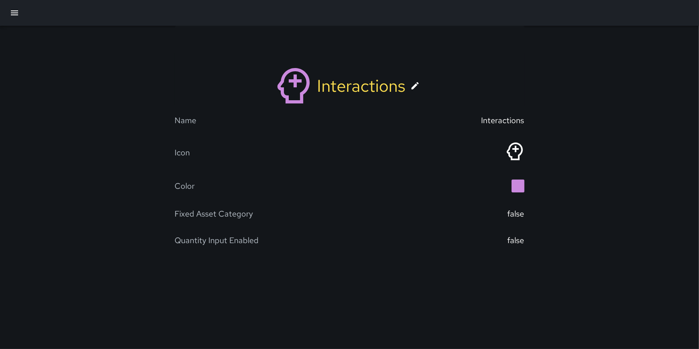
click at [414, 87] on icon at bounding box center [415, 85] width 7 height 7
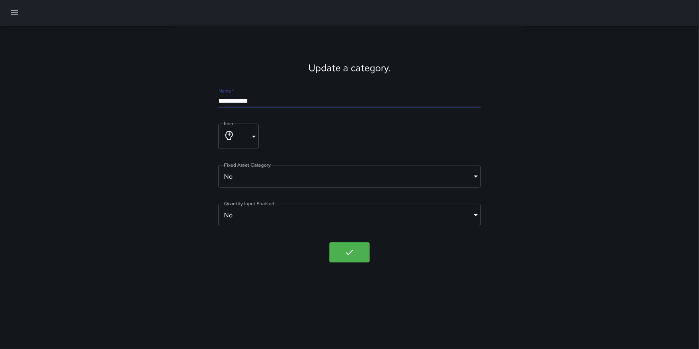
click at [275, 100] on input "**********" at bounding box center [350, 101] width 262 height 13
type input "**********"
click at [351, 254] on icon "button" at bounding box center [350, 253] width 10 height 10
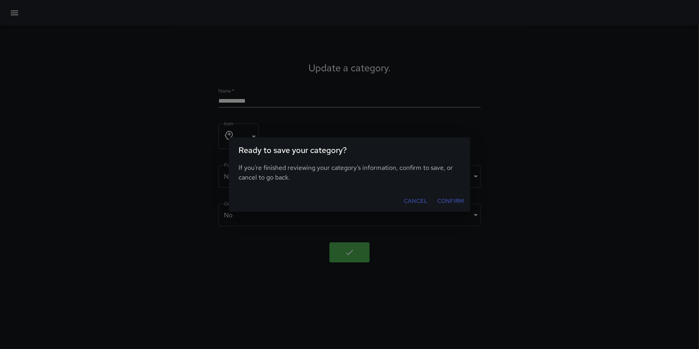
click at [448, 199] on button "Confirm" at bounding box center [450, 201] width 33 height 15
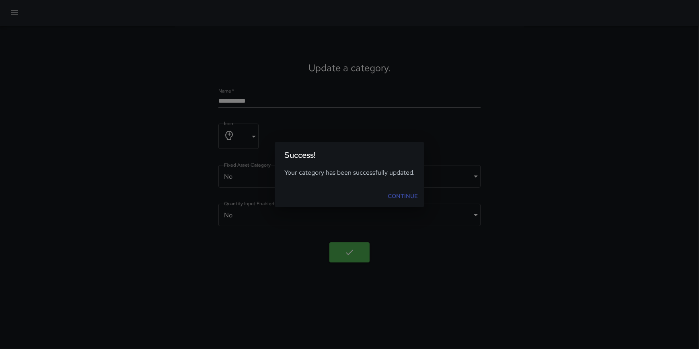
click at [401, 201] on link "Continue" at bounding box center [403, 196] width 37 height 15
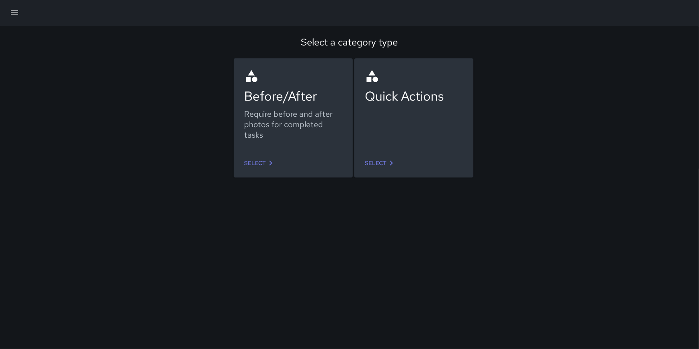
click at [256, 165] on link "Select" at bounding box center [260, 163] width 38 height 15
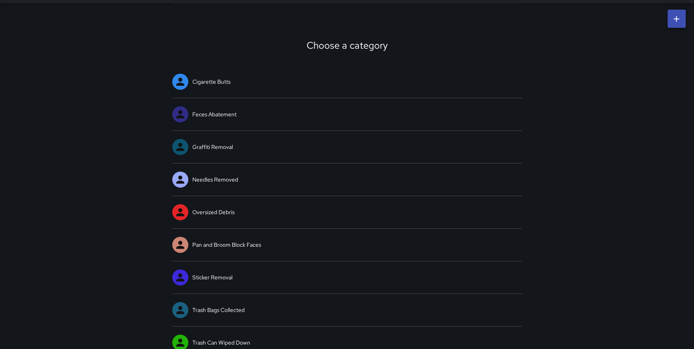
scroll to position [32, 0]
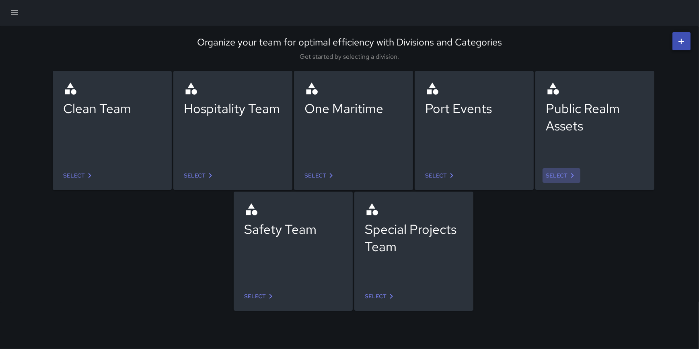
click at [553, 174] on link "Select" at bounding box center [562, 175] width 38 height 15
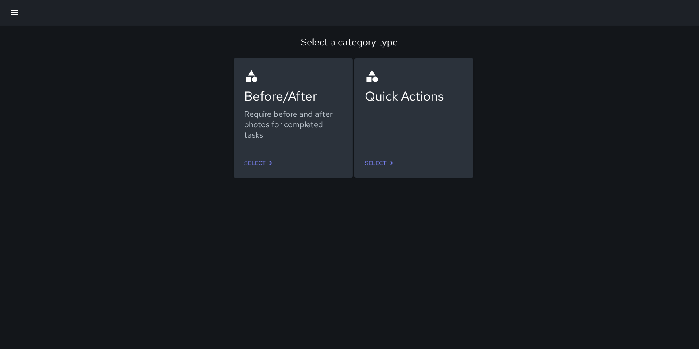
click at [266, 156] on link "Select" at bounding box center [260, 163] width 38 height 15
click at [381, 160] on link "Select" at bounding box center [381, 163] width 38 height 15
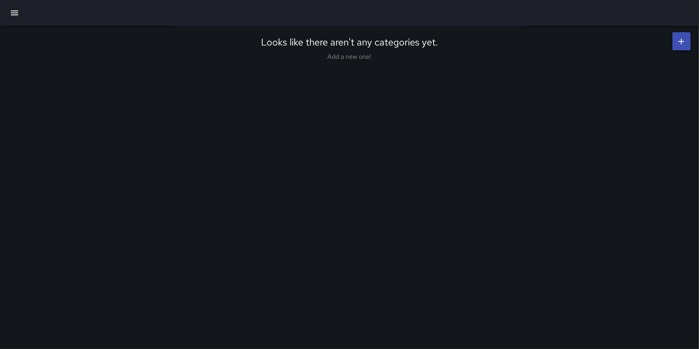
drag, startPoint x: 6, startPoint y: 0, endPoint x: 93, endPoint y: 47, distance: 98.9
click at [130, 64] on div "Looks like there aren't any categories yet. Add a new one!" at bounding box center [349, 48] width 699 height 45
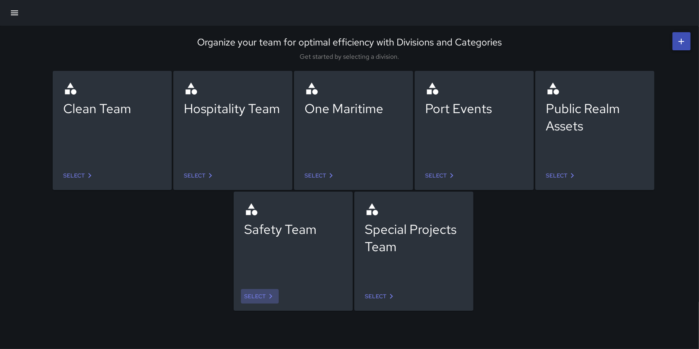
click at [267, 290] on link "Select" at bounding box center [260, 296] width 38 height 15
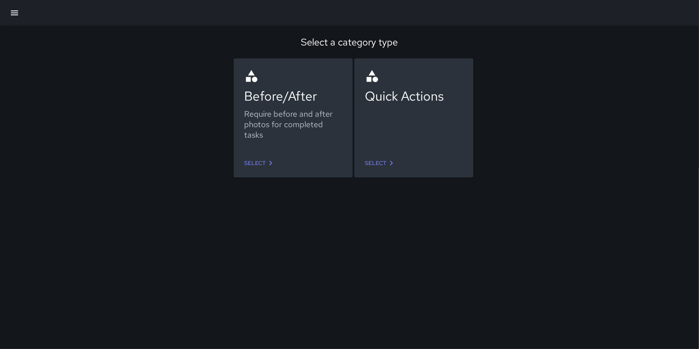
click at [369, 158] on link "Select" at bounding box center [381, 163] width 38 height 15
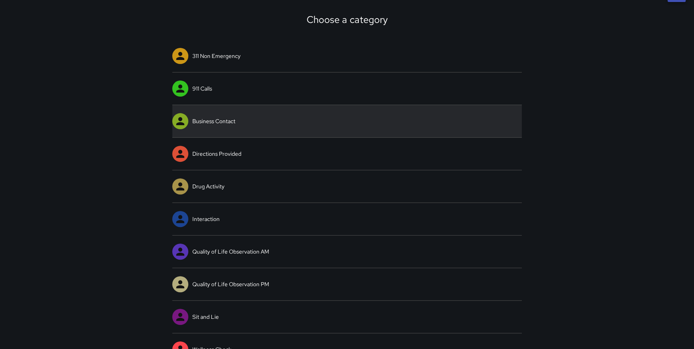
scroll to position [65, 0]
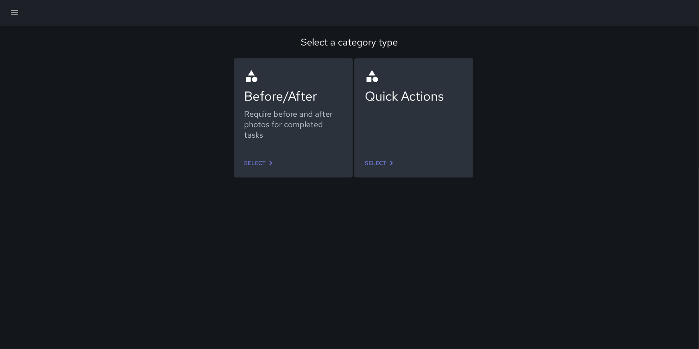
click at [262, 161] on link "Select" at bounding box center [260, 163] width 38 height 15
click at [379, 161] on link "Select" at bounding box center [381, 163] width 38 height 15
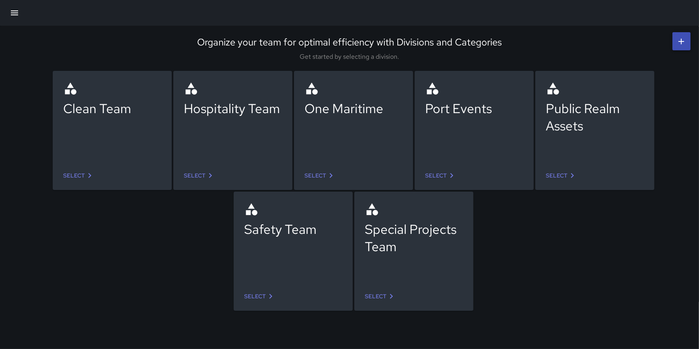
click at [252, 291] on link "Select" at bounding box center [260, 296] width 38 height 15
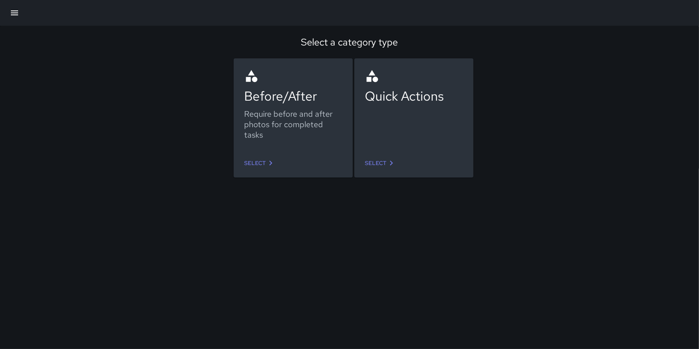
click at [382, 166] on link "Select" at bounding box center [381, 163] width 38 height 15
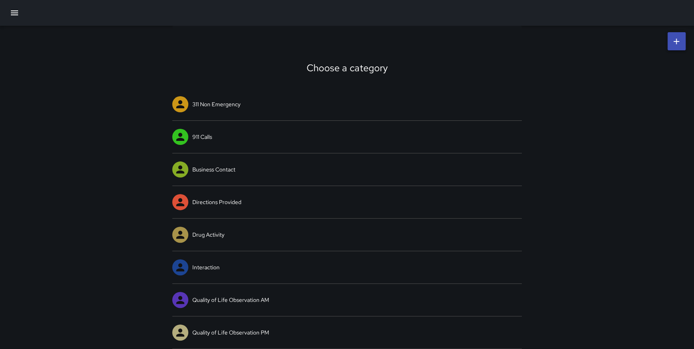
drag, startPoint x: 14, startPoint y: 0, endPoint x: 69, endPoint y: 24, distance: 59.8
click at [109, 36] on div "Choose a category 311 Non Emergency 911 Calls Business Contact Directions Provi…" at bounding box center [347, 220] width 694 height 388
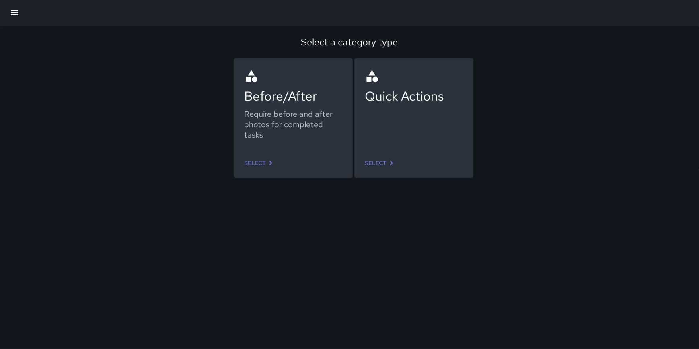
click at [258, 162] on link "Select" at bounding box center [260, 163] width 38 height 15
click at [382, 161] on link "Select" at bounding box center [381, 163] width 38 height 15
click at [244, 161] on link "Select" at bounding box center [260, 163] width 38 height 15
click at [374, 162] on link "Select" at bounding box center [381, 163] width 38 height 15
click at [256, 162] on link "Select" at bounding box center [260, 163] width 38 height 15
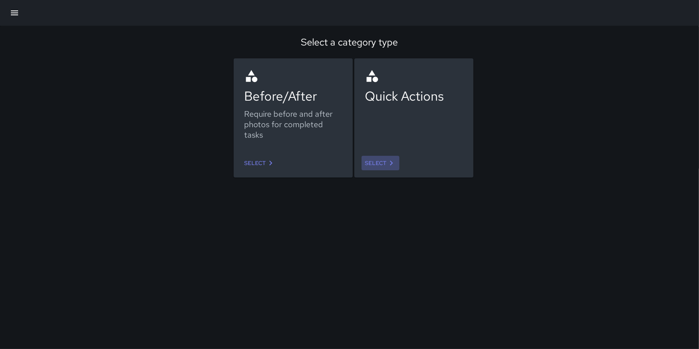
click at [388, 160] on icon at bounding box center [392, 163] width 10 height 10
click at [258, 163] on link "Select" at bounding box center [260, 163] width 38 height 15
click at [375, 161] on link "Select" at bounding box center [381, 163] width 38 height 15
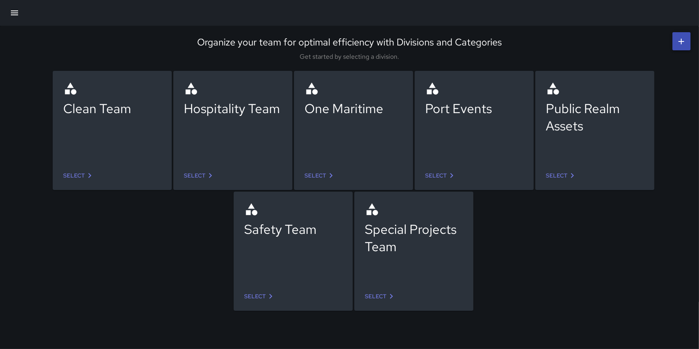
click at [381, 289] on link "Select" at bounding box center [381, 296] width 38 height 15
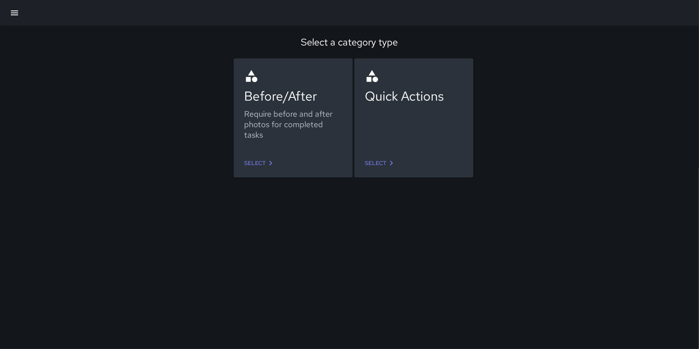
click at [379, 161] on link "Select" at bounding box center [381, 163] width 38 height 15
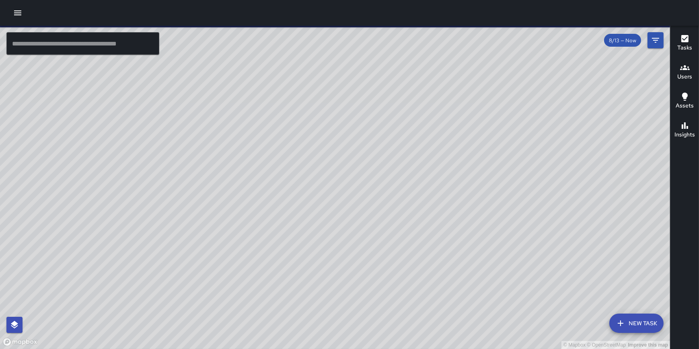
click at [18, 12] on icon "button" at bounding box center [18, 13] width 10 height 10
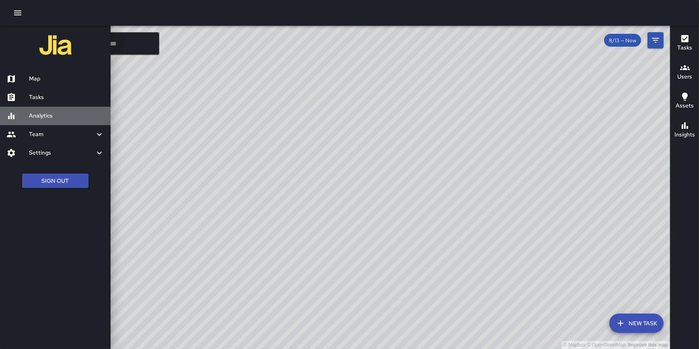
click at [42, 119] on h6 "Analytics" at bounding box center [66, 115] width 75 height 9
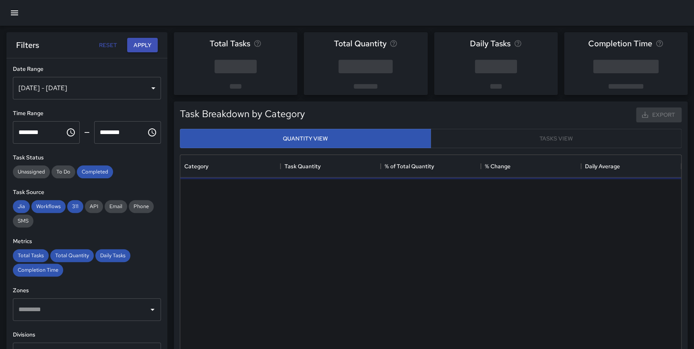
scroll to position [167, 0]
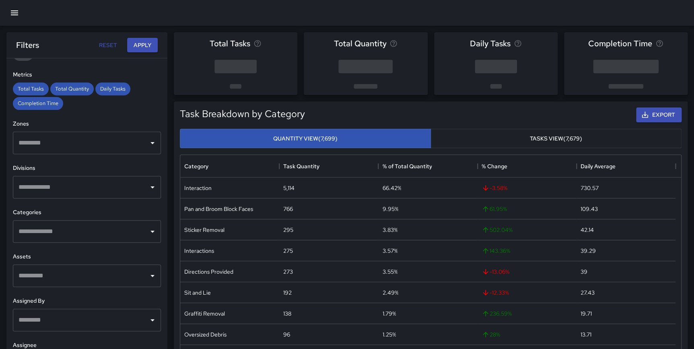
click at [54, 235] on input "text" at bounding box center [81, 231] width 129 height 15
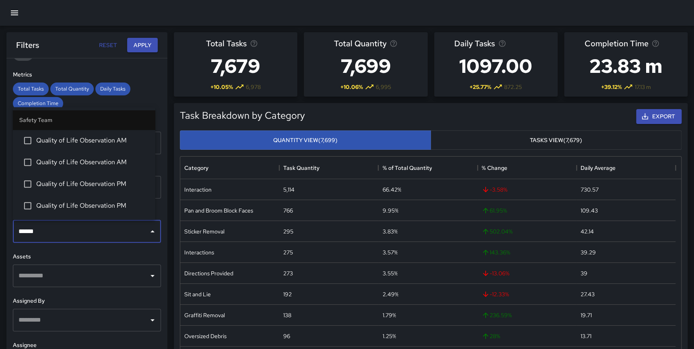
type input "*******"
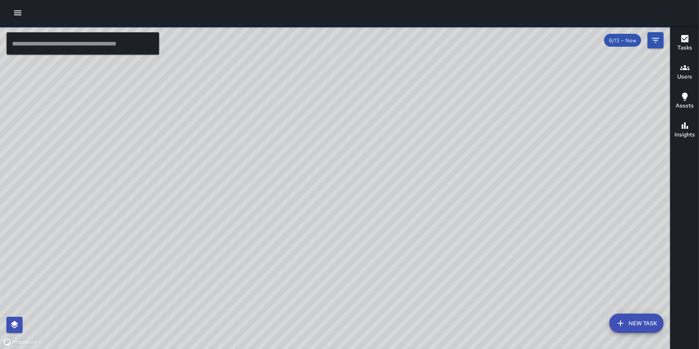
click at [16, 11] on icon "button" at bounding box center [17, 12] width 7 height 5
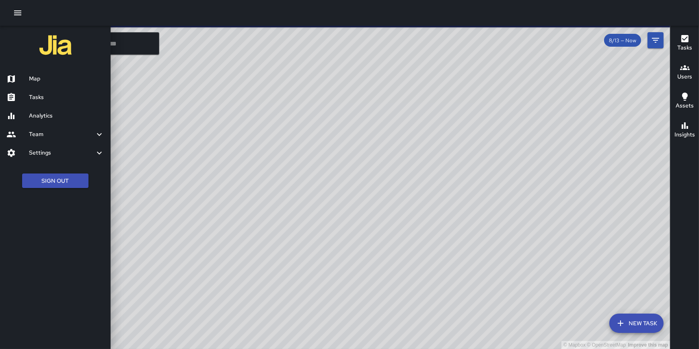
click at [39, 113] on h6 "Analytics" at bounding box center [66, 115] width 75 height 9
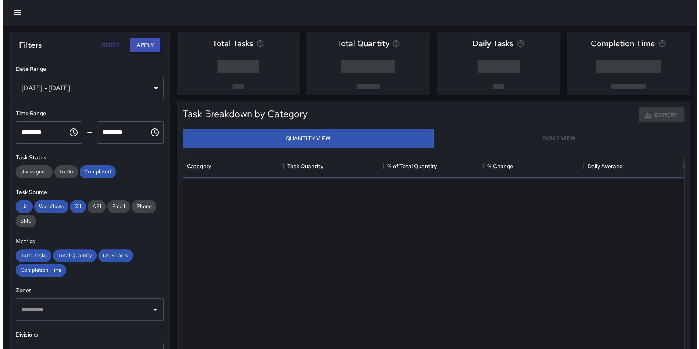
scroll to position [167, 0]
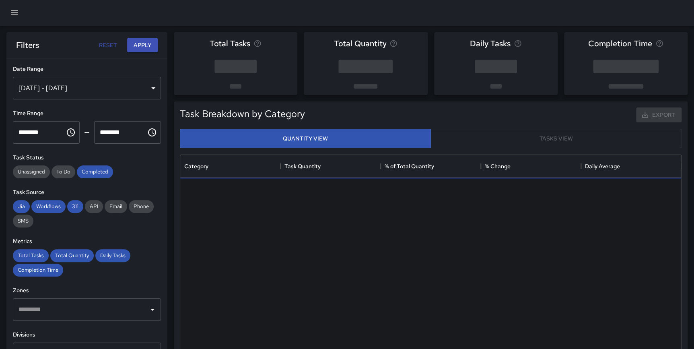
click at [14, 15] on icon "button" at bounding box center [14, 12] width 7 height 5
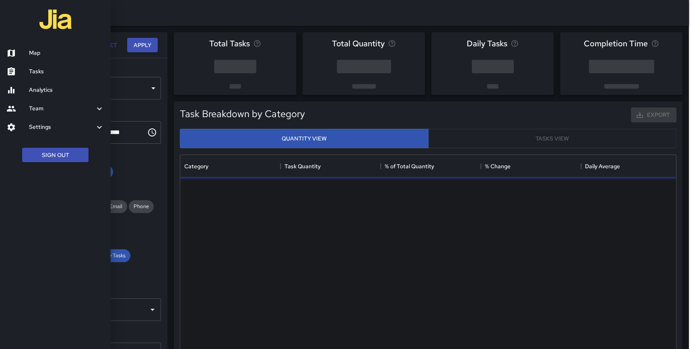
scroll to position [235, 495]
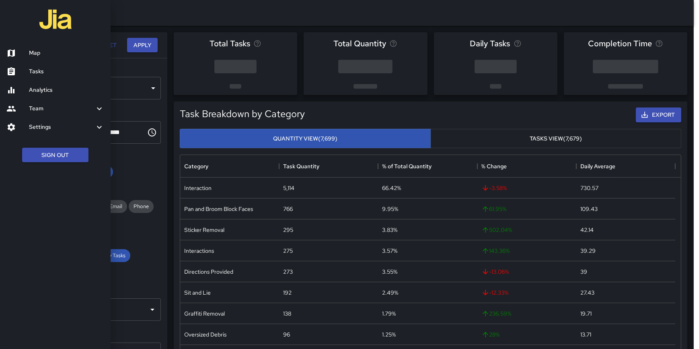
click at [50, 127] on h6 "Settings" at bounding box center [62, 127] width 66 height 9
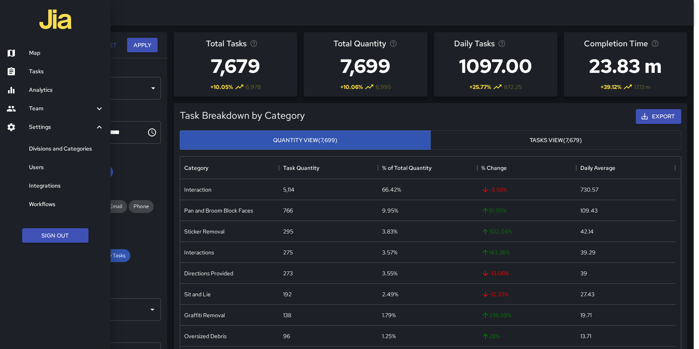
click at [54, 149] on h6 "Divisions and Categories" at bounding box center [66, 148] width 75 height 9
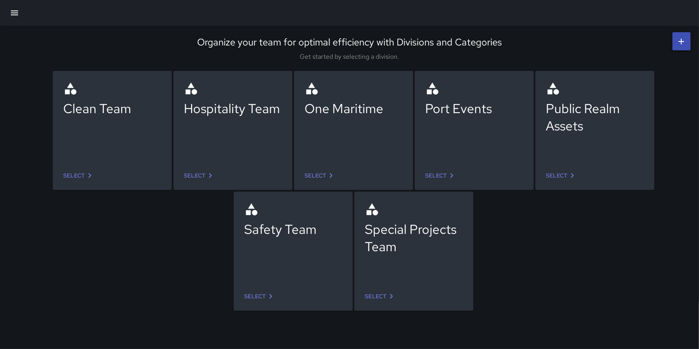
click at [255, 293] on link "Select" at bounding box center [260, 296] width 38 height 15
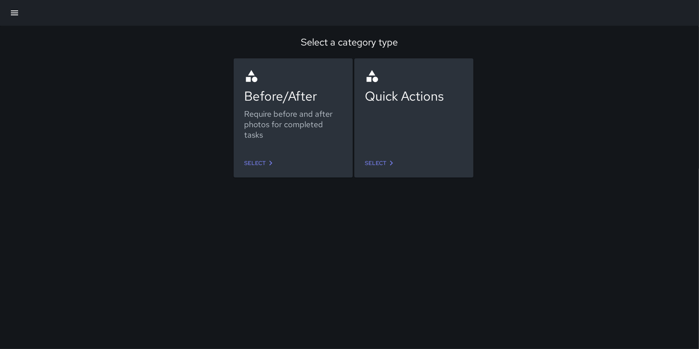
click at [252, 165] on link "Select" at bounding box center [260, 163] width 38 height 15
click at [371, 162] on link "Select" at bounding box center [381, 163] width 38 height 15
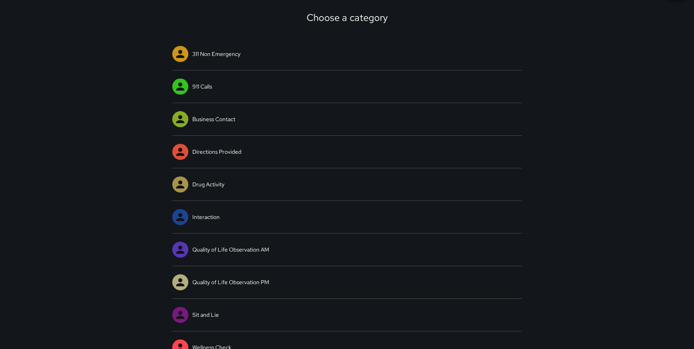
scroll to position [65, 0]
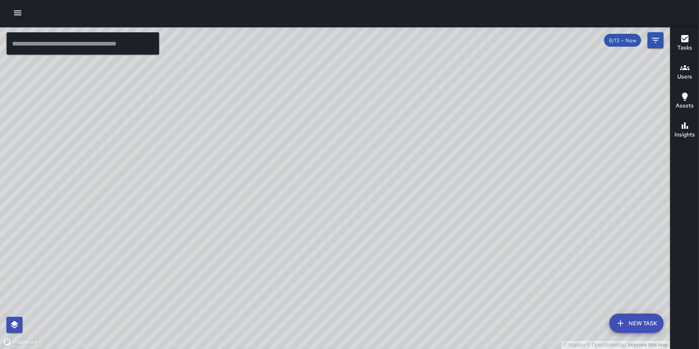
click at [12, 10] on button "button" at bounding box center [18, 13] width 16 height 16
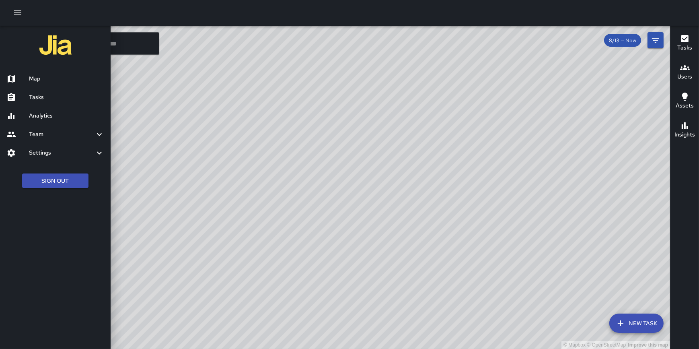
click at [48, 121] on link "Analytics" at bounding box center [55, 116] width 111 height 19
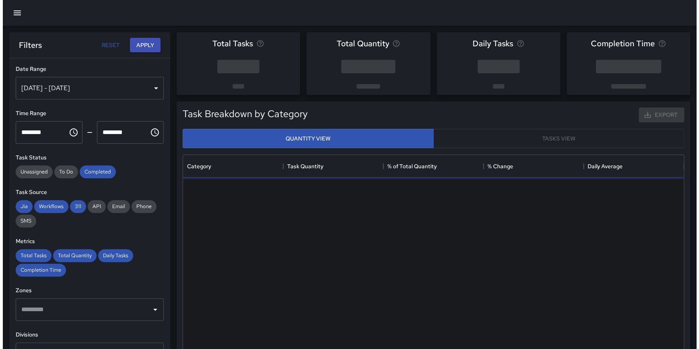
scroll to position [235, 495]
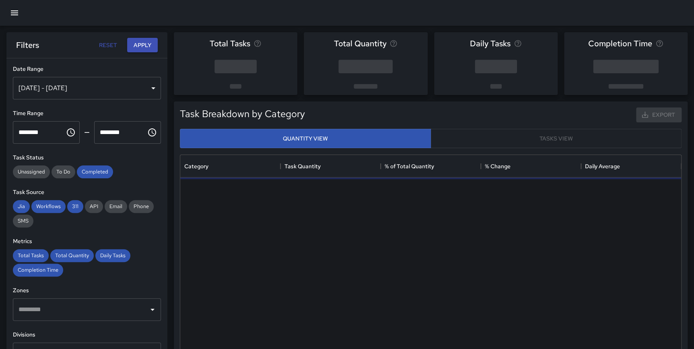
click at [16, 13] on icon "button" at bounding box center [14, 12] width 7 height 5
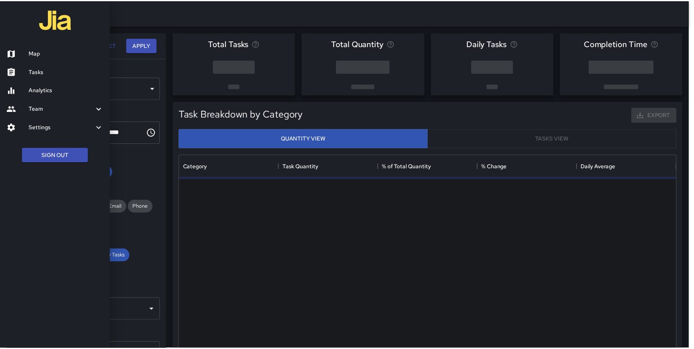
scroll to position [235, 495]
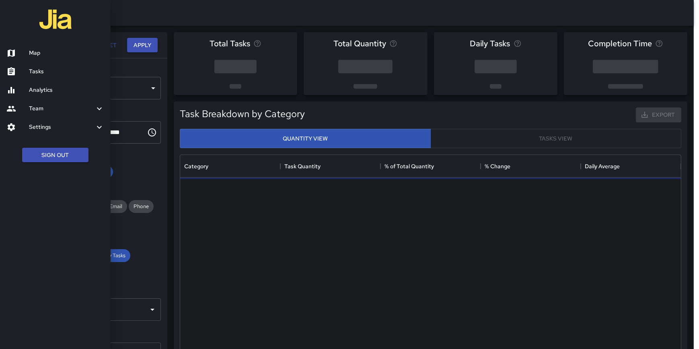
click at [43, 125] on h6 "Settings" at bounding box center [62, 127] width 66 height 9
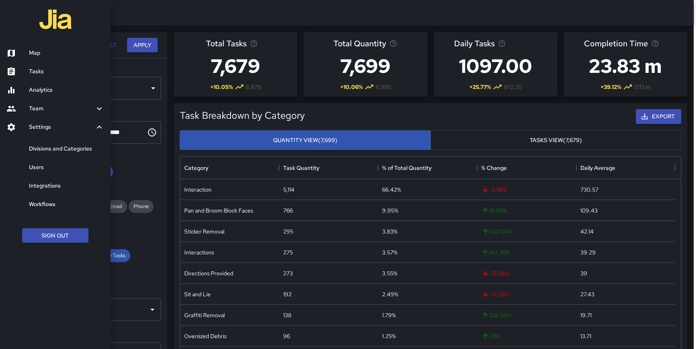
click at [54, 151] on h6 "Divisions and Categories" at bounding box center [66, 148] width 75 height 9
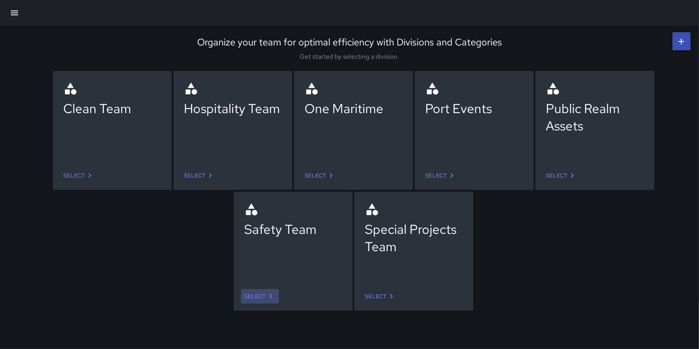
click at [253, 296] on link "Select" at bounding box center [260, 296] width 38 height 15
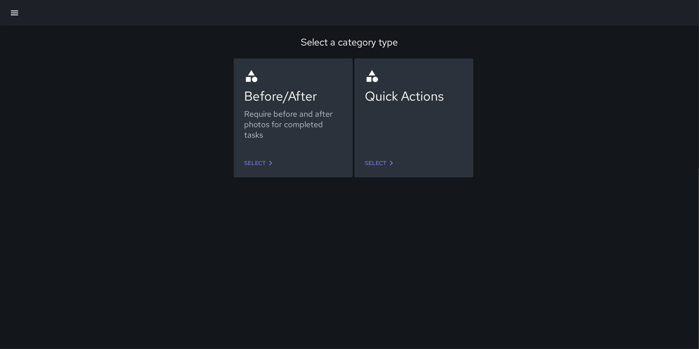
click at [254, 165] on link "Select" at bounding box center [260, 163] width 38 height 15
click at [381, 164] on link "Select" at bounding box center [381, 163] width 38 height 15
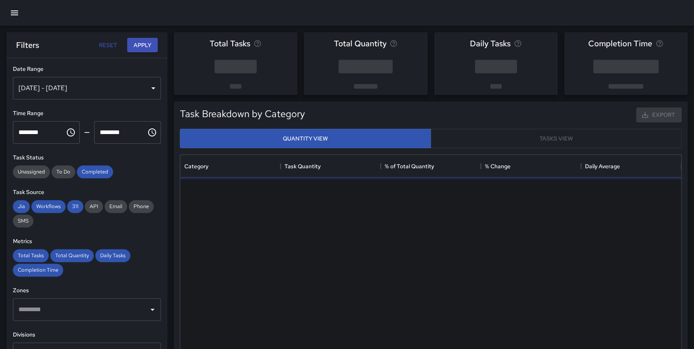
scroll to position [235, 495]
